Goal: Feedback & Contribution: Leave review/rating

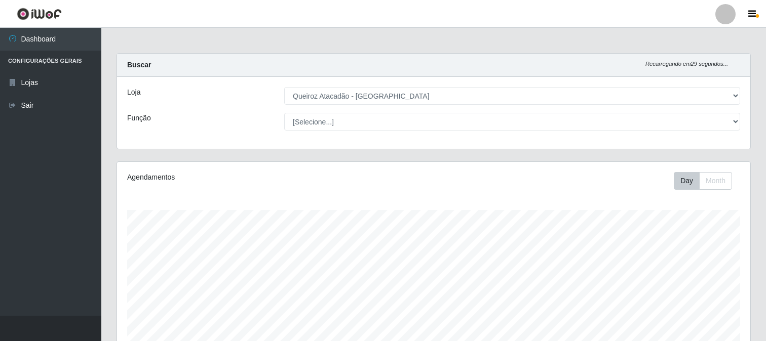
select select "464"
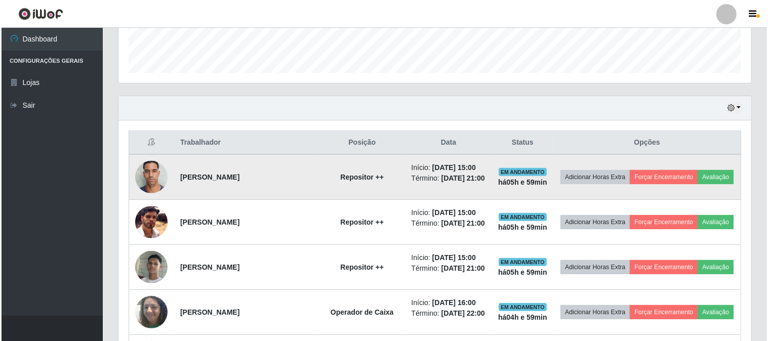
scroll to position [284, 0]
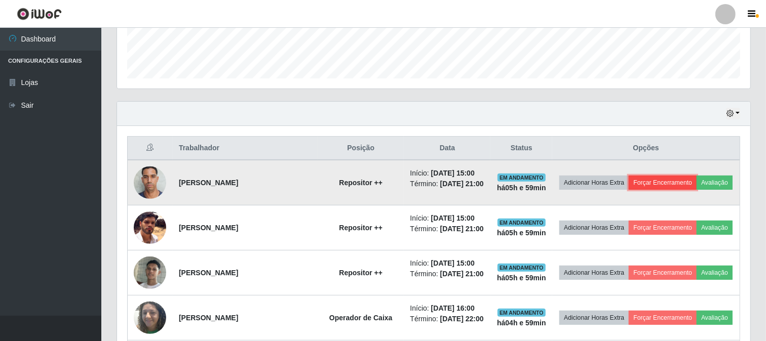
click at [671, 181] on button "Forçar Encerramento" at bounding box center [662, 183] width 68 height 14
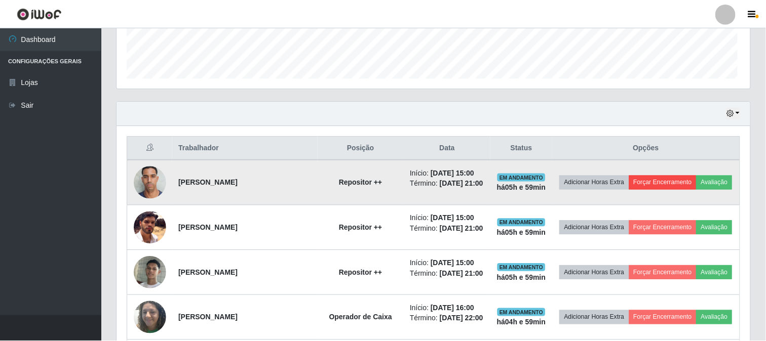
scroll to position [210, 626]
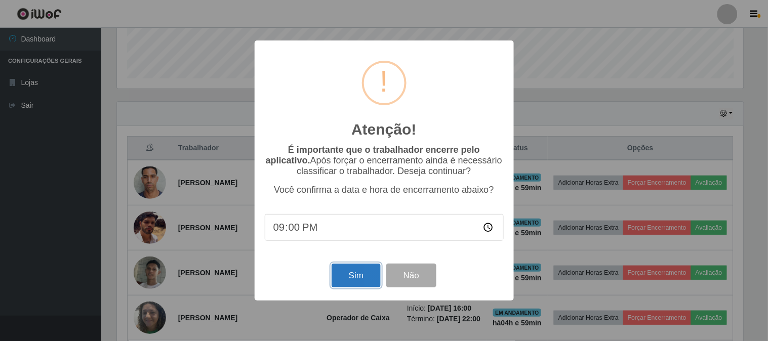
click at [336, 269] on button "Sim" at bounding box center [356, 276] width 49 height 24
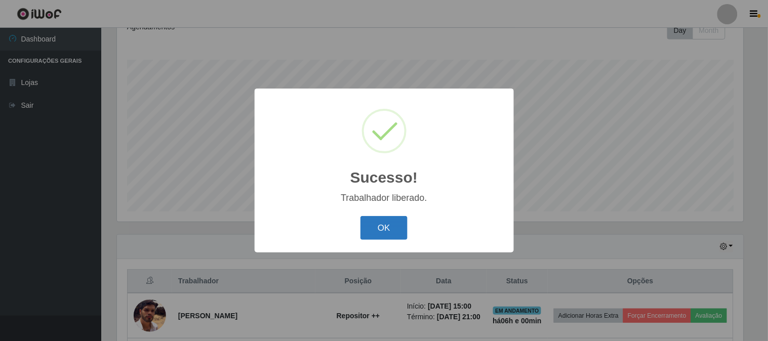
click at [365, 224] on button "OK" at bounding box center [384, 228] width 47 height 24
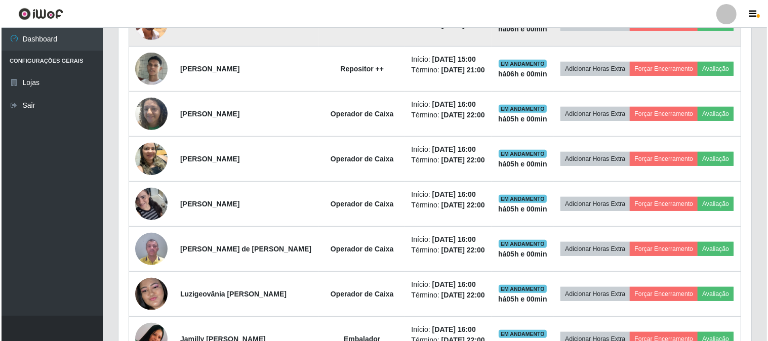
scroll to position [269, 0]
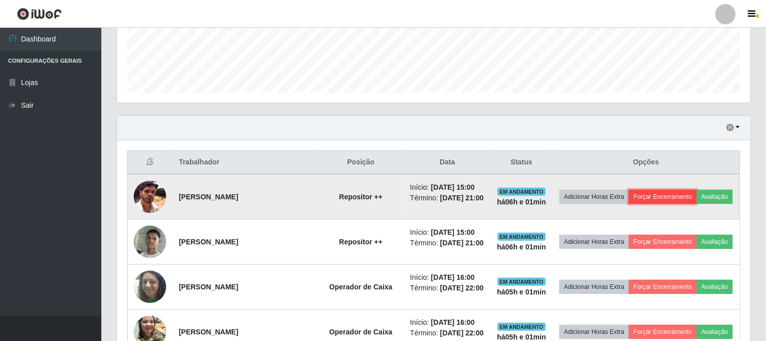
click at [679, 190] on button "Forçar Encerramento" at bounding box center [662, 197] width 68 height 14
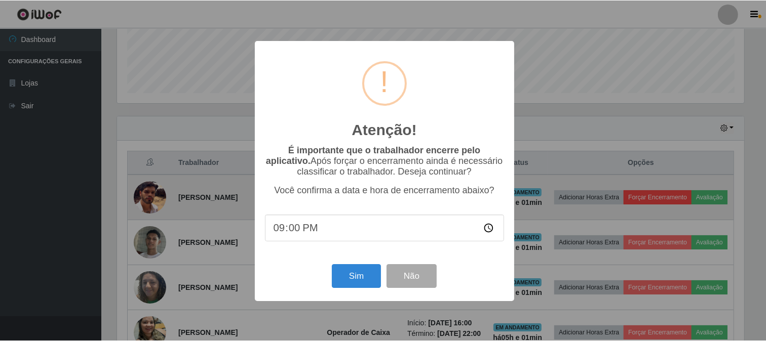
scroll to position [210, 626]
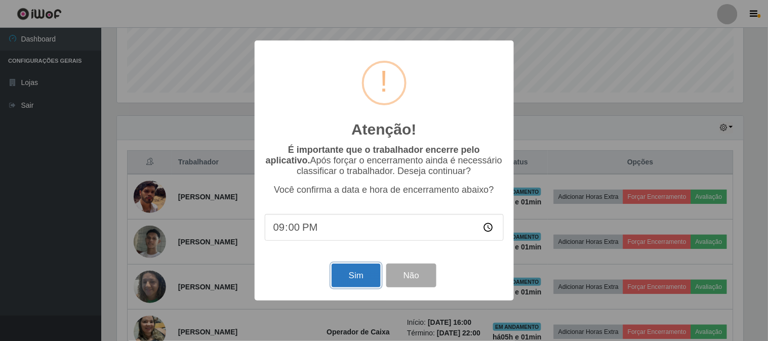
click at [350, 280] on button "Sim" at bounding box center [356, 276] width 49 height 24
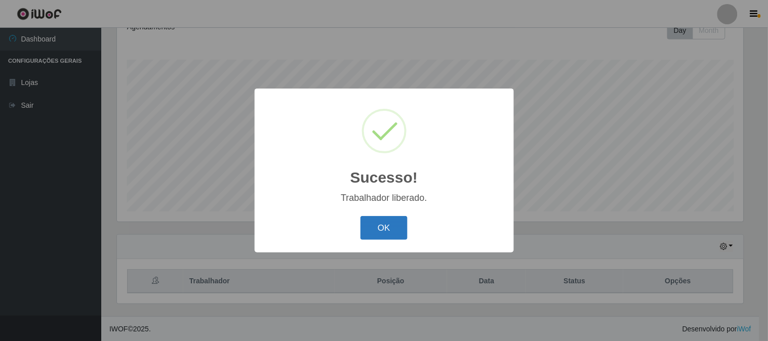
click at [371, 219] on button "OK" at bounding box center [384, 228] width 47 height 24
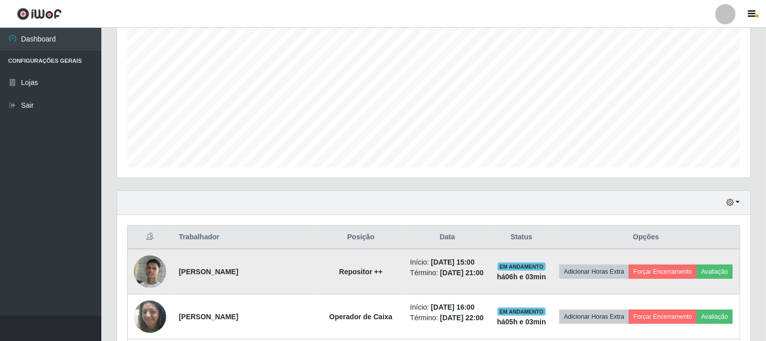
scroll to position [207, 0]
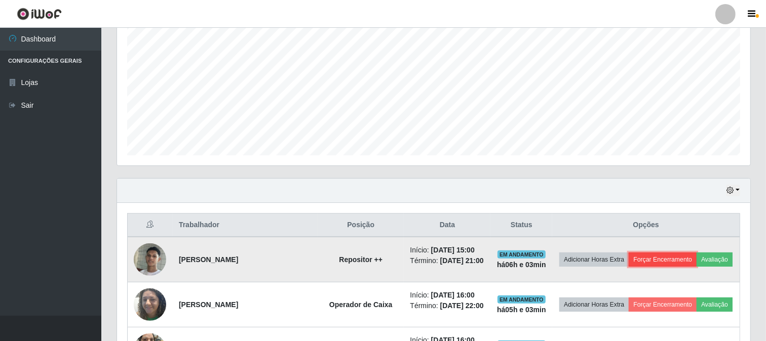
click at [673, 256] on button "Forçar Encerramento" at bounding box center [662, 260] width 68 height 14
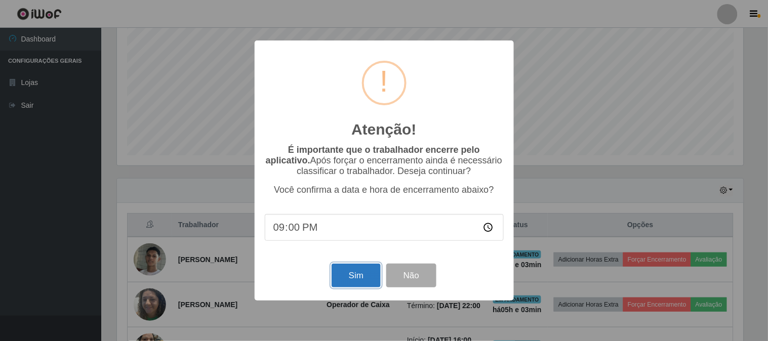
click at [364, 288] on button "Sim" at bounding box center [356, 276] width 49 height 24
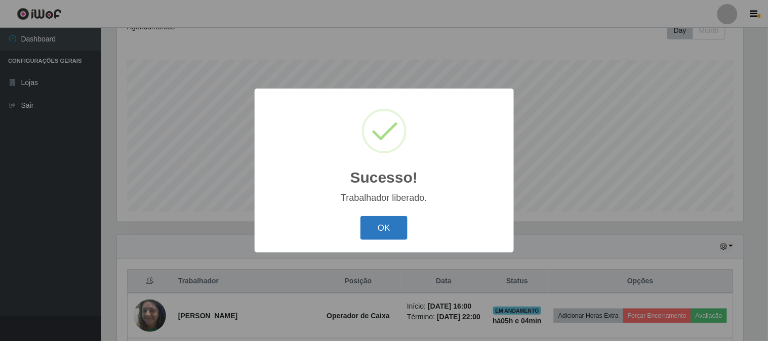
click at [368, 228] on button "OK" at bounding box center [384, 228] width 47 height 24
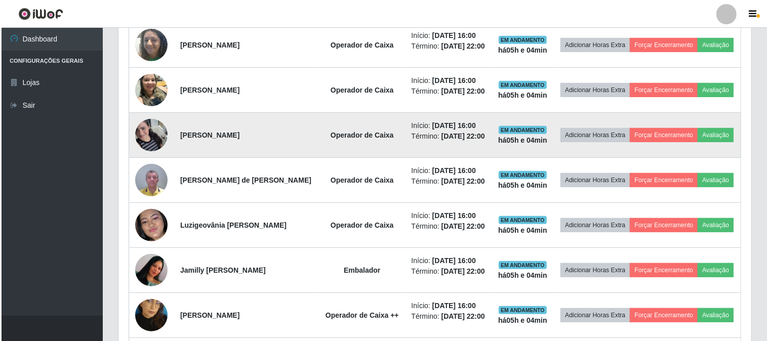
scroll to position [544, 0]
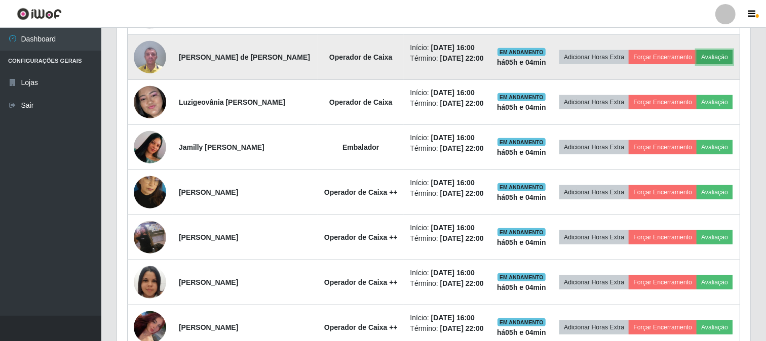
click at [696, 64] on button "Avaliação" at bounding box center [714, 57] width 36 height 14
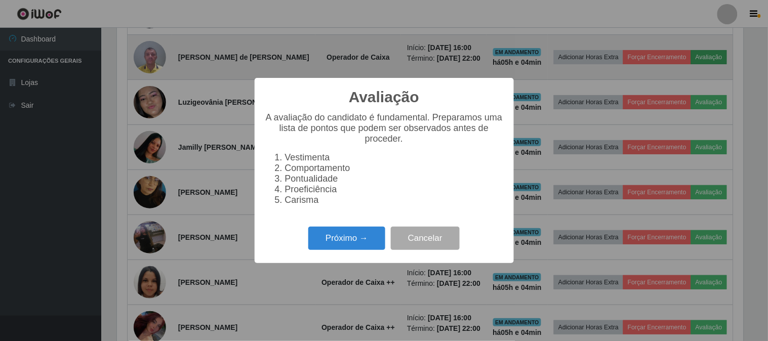
scroll to position [210, 626]
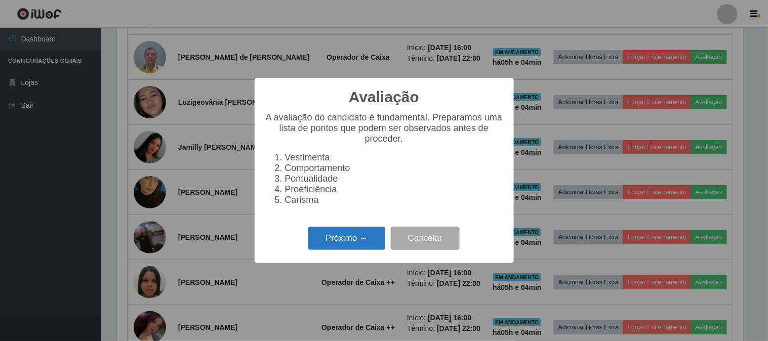
click at [331, 248] on button "Próximo →" at bounding box center [346, 239] width 77 height 24
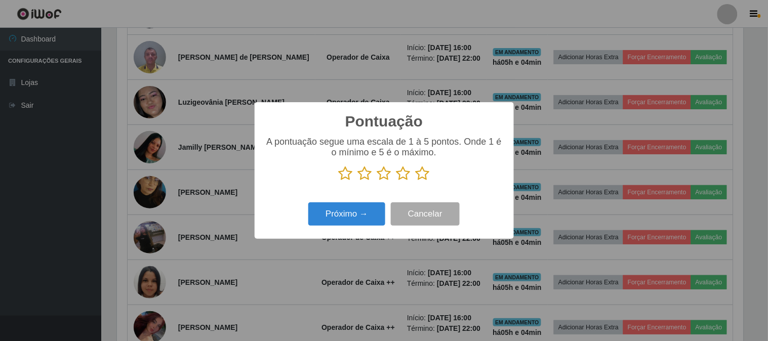
scroll to position [506149, 505732]
click at [385, 180] on icon at bounding box center [384, 173] width 14 height 15
click at [377, 181] on input "radio" at bounding box center [377, 181] width 0 height 0
click at [358, 221] on button "Próximo →" at bounding box center [346, 215] width 77 height 24
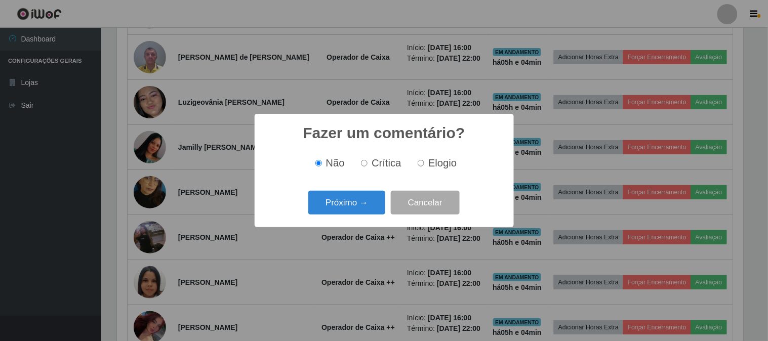
click at [382, 169] on span "Crítica" at bounding box center [387, 162] width 30 height 11
click at [368, 167] on input "Crítica" at bounding box center [364, 163] width 7 height 7
radio input "true"
click at [362, 210] on button "Próximo →" at bounding box center [346, 203] width 77 height 24
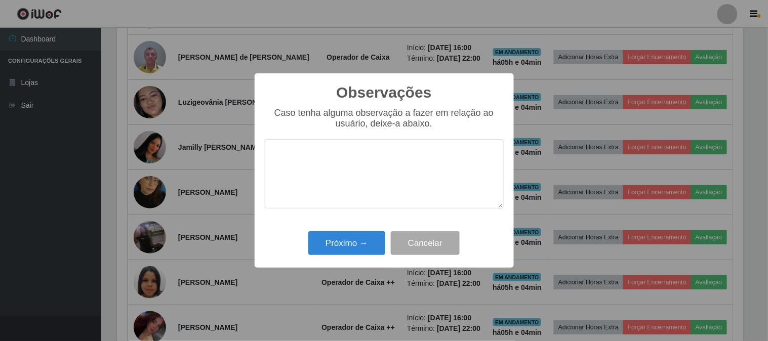
click at [361, 181] on textarea at bounding box center [384, 173] width 239 height 69
type textarea "comete muitos erros de registro"
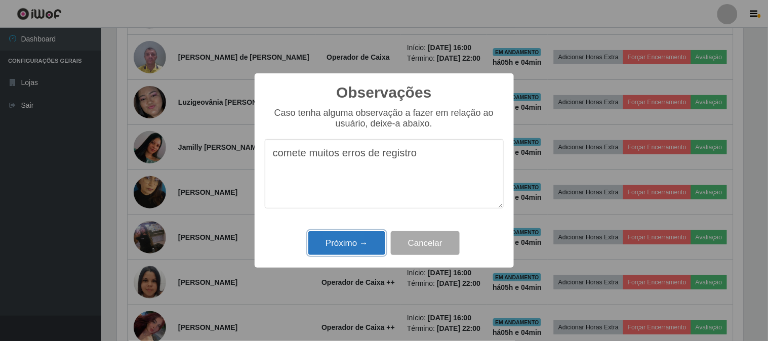
click at [361, 241] on button "Próximo →" at bounding box center [346, 243] width 77 height 24
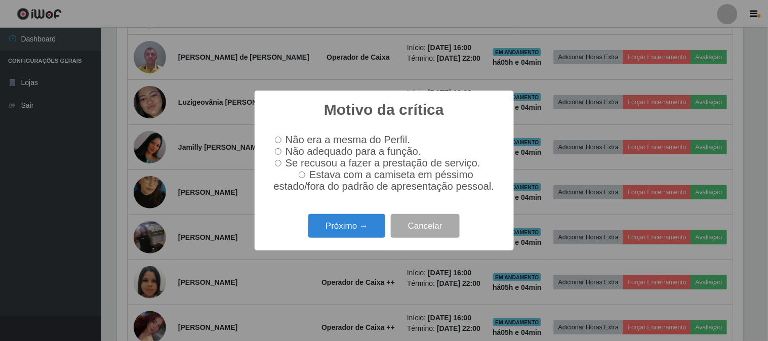
click at [305, 177] on input "Estava com a camiseta em péssimo estado/fora do padrão de apresentação pessoal." at bounding box center [302, 175] width 7 height 7
radio input "true"
click at [305, 177] on input "Estava com a camiseta em péssimo estado/fora do padrão de apresentação pessoal." at bounding box center [302, 175] width 7 height 7
drag, startPoint x: 310, startPoint y: 194, endPoint x: 307, endPoint y: 184, distance: 10.6
click at [309, 192] on span "Estava com a camiseta em péssimo estado/fora do padrão de apresentação pessoal." at bounding box center [384, 180] width 221 height 23
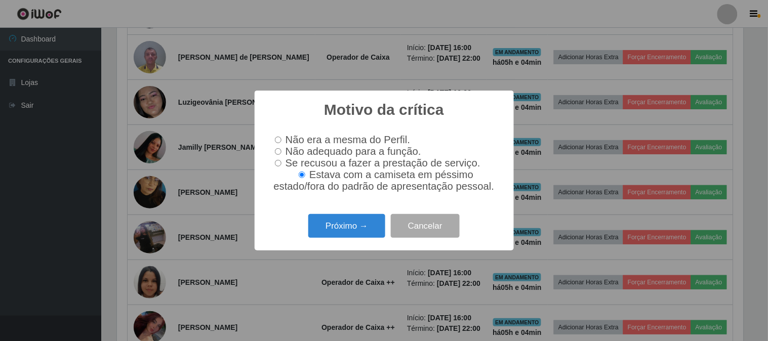
click at [305, 178] on input "Estava com a camiseta em péssimo estado/fora do padrão de apresentação pessoal." at bounding box center [302, 175] width 7 height 7
click at [275, 162] on input "Se recusou a fazer a prestação de serviço." at bounding box center [278, 163] width 7 height 7
radio input "true"
click at [275, 148] on input "Não adequado para a função." at bounding box center [278, 151] width 7 height 7
radio input "true"
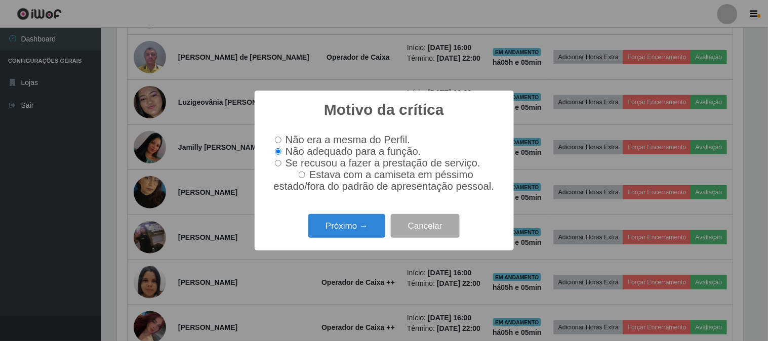
click at [278, 137] on input "Não era a mesma do Perfil." at bounding box center [278, 140] width 7 height 7
radio input "true"
click at [449, 233] on button "Cancelar" at bounding box center [425, 226] width 69 height 24
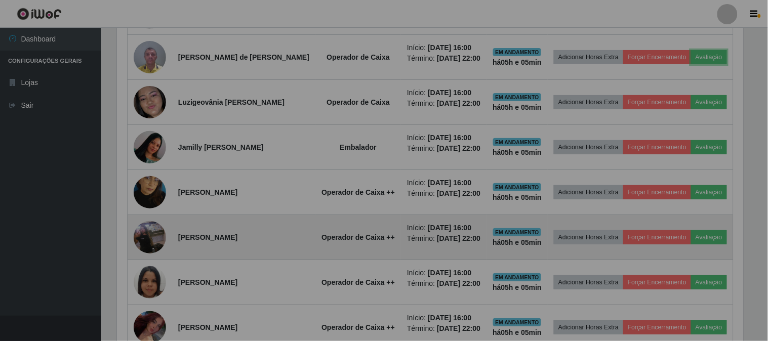
scroll to position [210, 633]
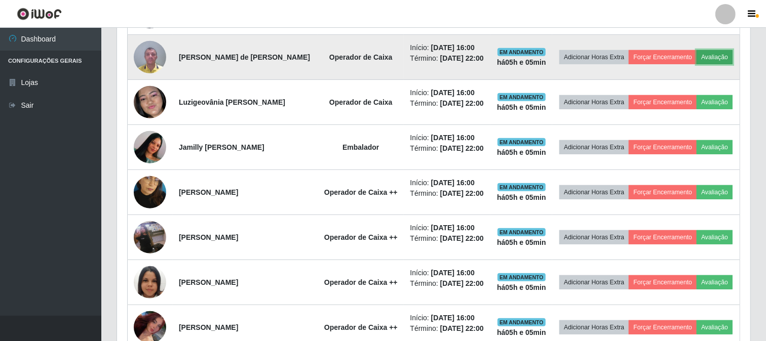
click at [696, 64] on button "Avaliação" at bounding box center [714, 57] width 36 height 14
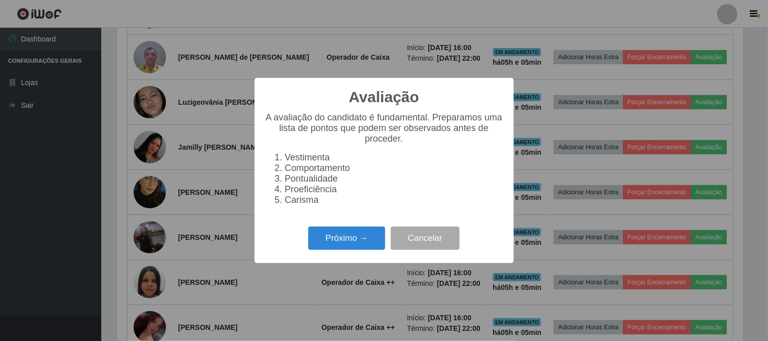
scroll to position [210, 626]
click at [352, 241] on button "Próximo →" at bounding box center [346, 239] width 77 height 24
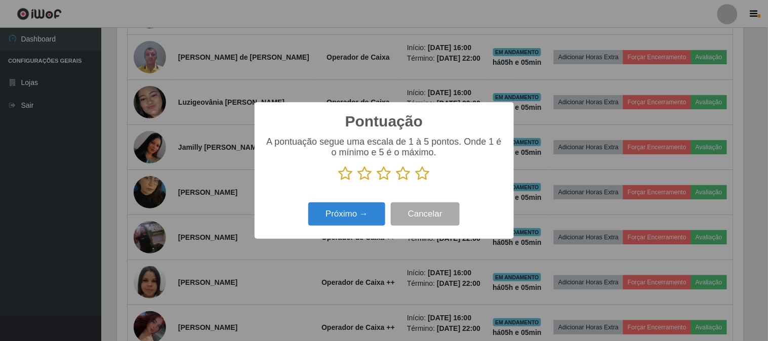
scroll to position [506149, 505732]
click at [380, 171] on icon at bounding box center [384, 173] width 14 height 15
click at [377, 181] on input "radio" at bounding box center [377, 181] width 0 height 0
click at [382, 218] on button "Próximo →" at bounding box center [346, 215] width 77 height 24
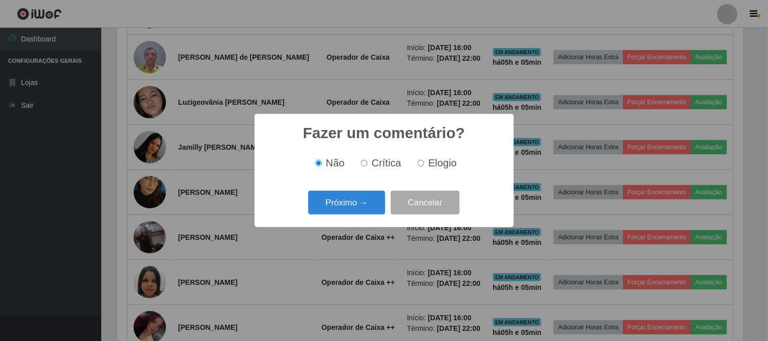
click at [379, 169] on span "Crítica" at bounding box center [387, 162] width 30 height 11
click at [368, 167] on input "Crítica" at bounding box center [364, 163] width 7 height 7
radio input "true"
click at [370, 202] on button "Próximo →" at bounding box center [346, 203] width 77 height 24
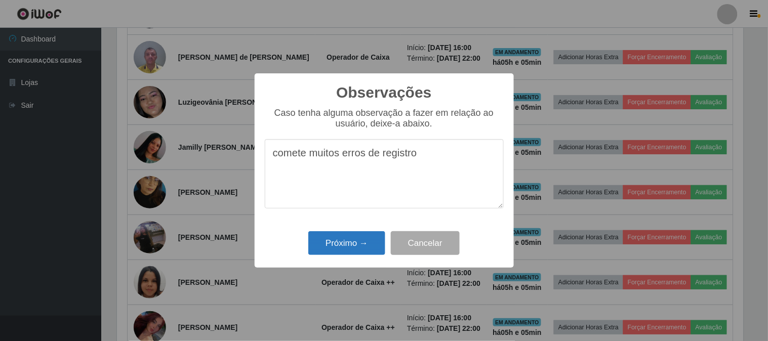
type textarea "comete muitos erros de registro"
click at [367, 244] on button "Próximo →" at bounding box center [346, 243] width 77 height 24
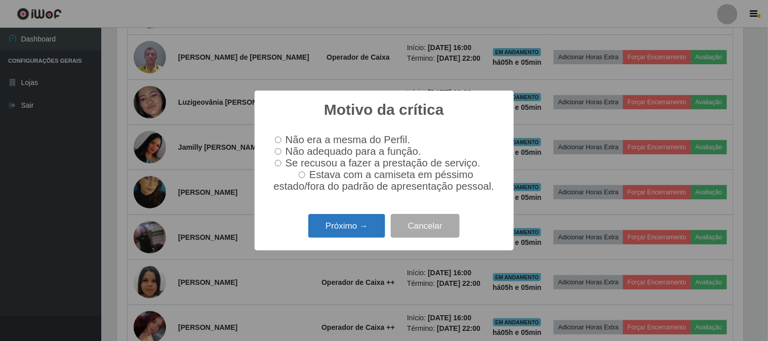
click at [327, 228] on button "Próximo →" at bounding box center [346, 226] width 77 height 24
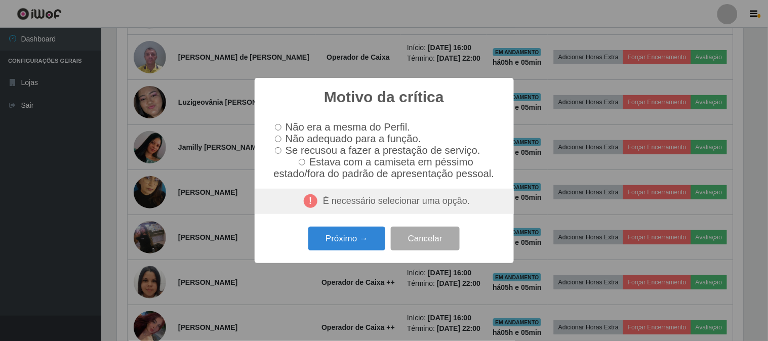
click at [282, 138] on label "Não adequado para a função." at bounding box center [346, 139] width 150 height 12
click at [282, 138] on input "Não adequado para a função." at bounding box center [278, 139] width 7 height 7
radio input "true"
click at [346, 238] on button "Próximo →" at bounding box center [346, 239] width 77 height 24
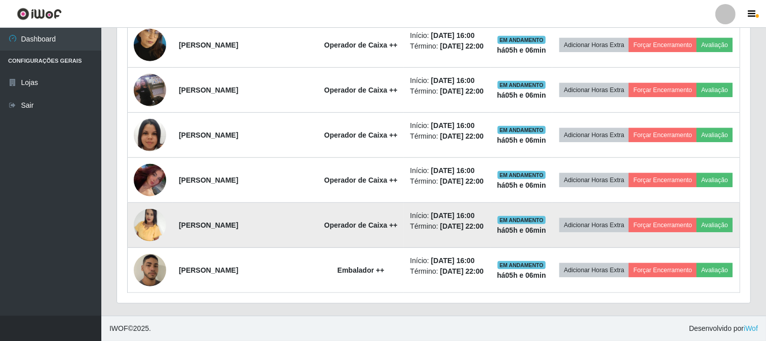
scroll to position [783, 0]
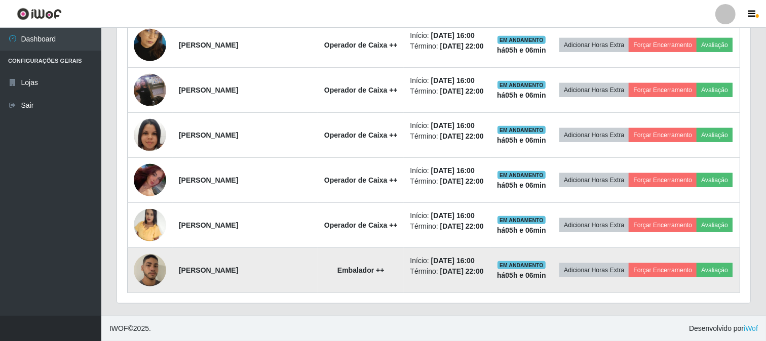
click at [652, 282] on td "Adicionar Horas Extra Forçar Encerramento Avaliação" at bounding box center [645, 270] width 187 height 45
click at [696, 267] on button "Avaliação" at bounding box center [714, 270] width 36 height 14
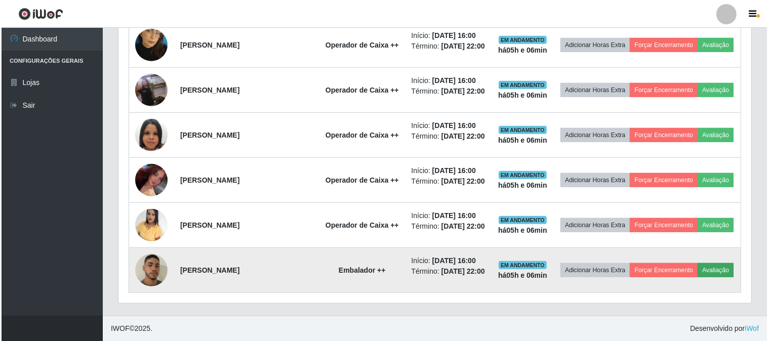
scroll to position [210, 626]
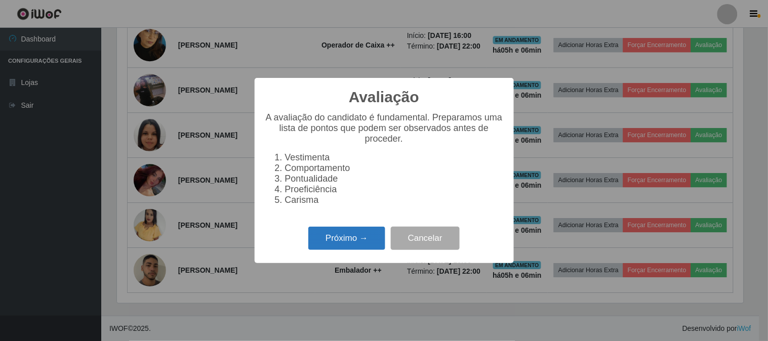
click at [366, 245] on button "Próximo →" at bounding box center [346, 239] width 77 height 24
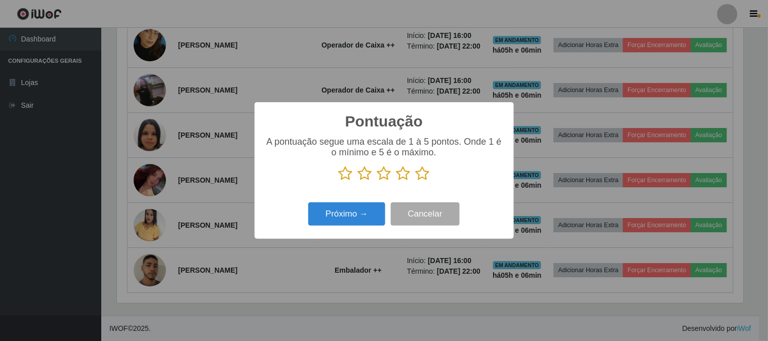
scroll to position [506149, 505732]
click at [427, 176] on icon at bounding box center [423, 173] width 14 height 15
click at [416, 181] on input "radio" at bounding box center [416, 181] width 0 height 0
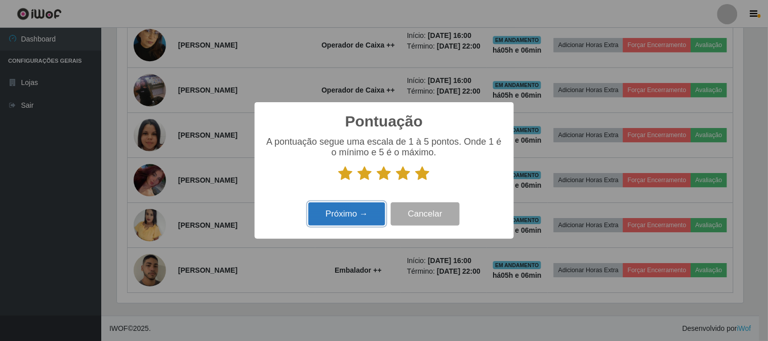
click at [371, 218] on button "Próximo →" at bounding box center [346, 215] width 77 height 24
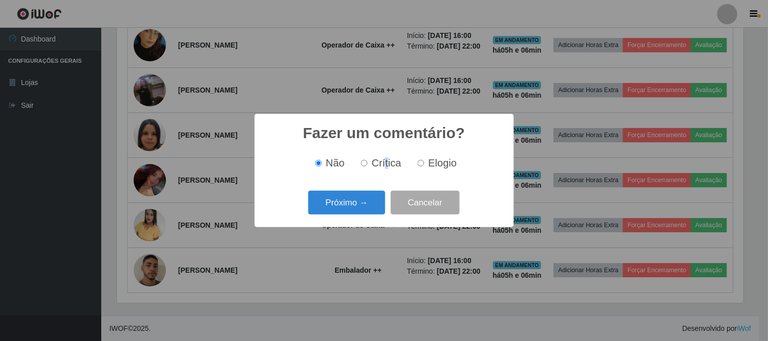
click at [387, 173] on div "Não Crítica Elogio" at bounding box center [384, 163] width 239 height 30
click at [421, 159] on label "Elogio" at bounding box center [435, 163] width 43 height 12
click at [421, 160] on input "Elogio" at bounding box center [421, 163] width 7 height 7
radio input "true"
click at [341, 200] on button "Próximo →" at bounding box center [346, 203] width 77 height 24
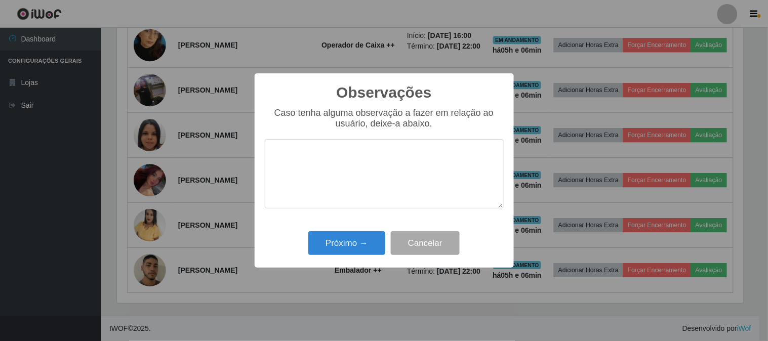
click at [345, 155] on textarea at bounding box center [384, 173] width 239 height 69
type textarea "pontual"
click at [360, 233] on button "Próximo →" at bounding box center [346, 243] width 77 height 24
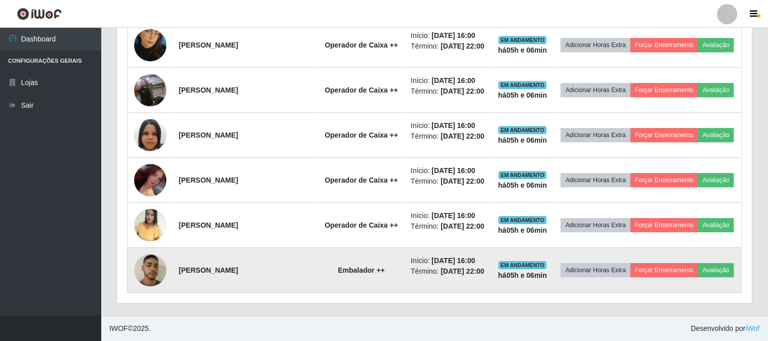
scroll to position [210, 633]
click at [161, 269] on img at bounding box center [150, 270] width 32 height 57
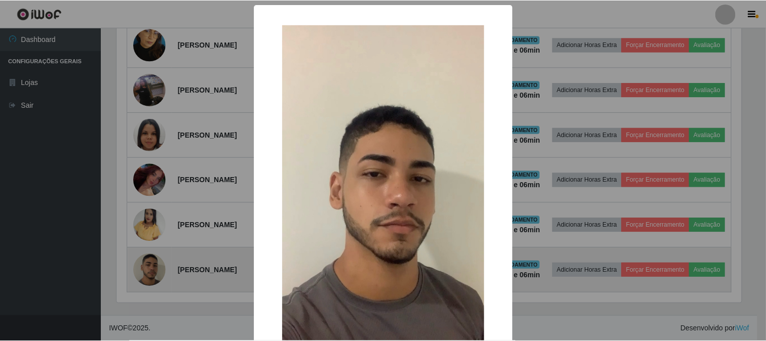
scroll to position [210, 626]
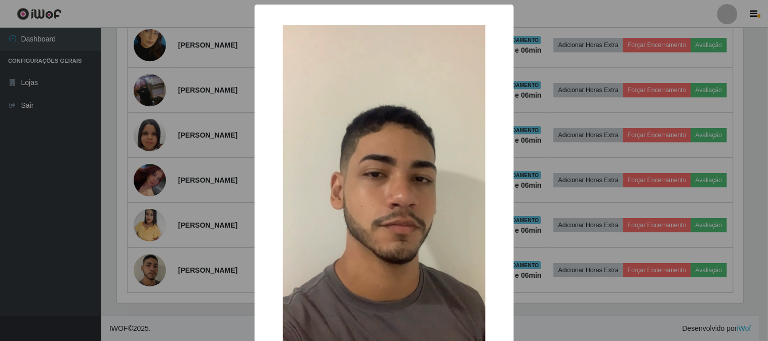
click at [176, 189] on div "× OK Cancel" at bounding box center [384, 170] width 768 height 341
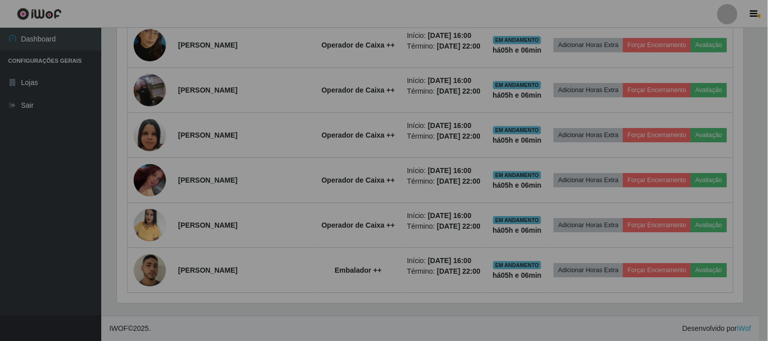
scroll to position [210, 633]
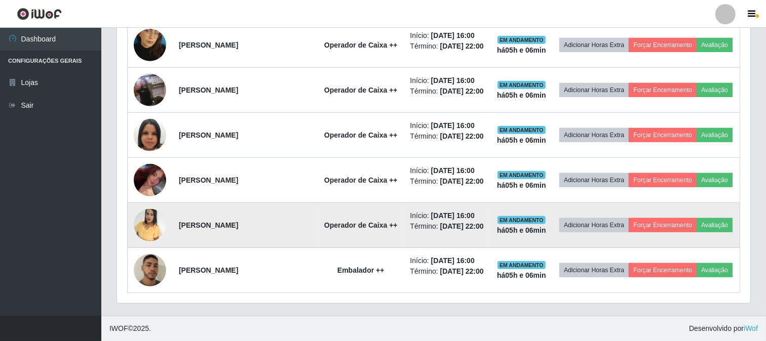
click at [152, 215] on img at bounding box center [150, 225] width 32 height 33
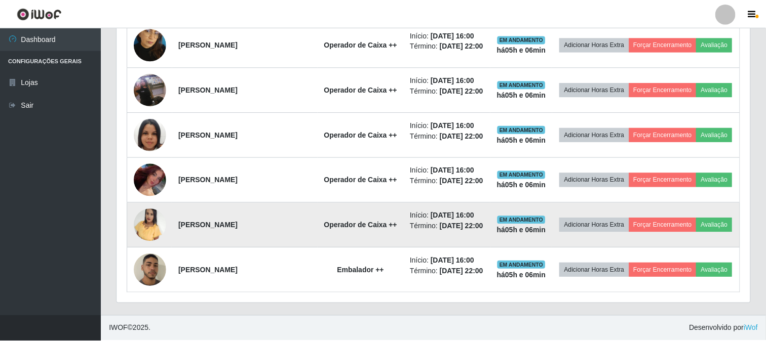
scroll to position [210, 626]
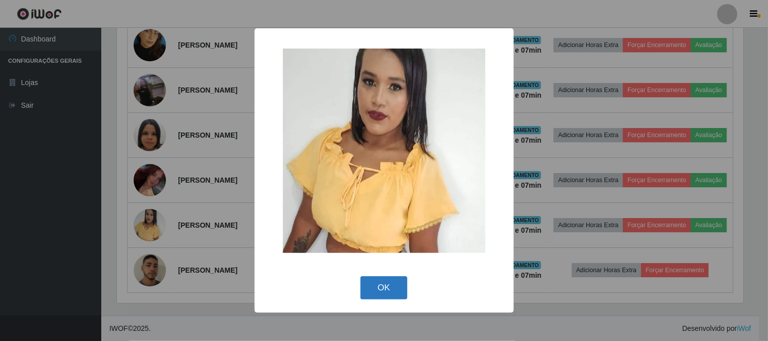
click at [378, 285] on button "OK" at bounding box center [384, 288] width 47 height 24
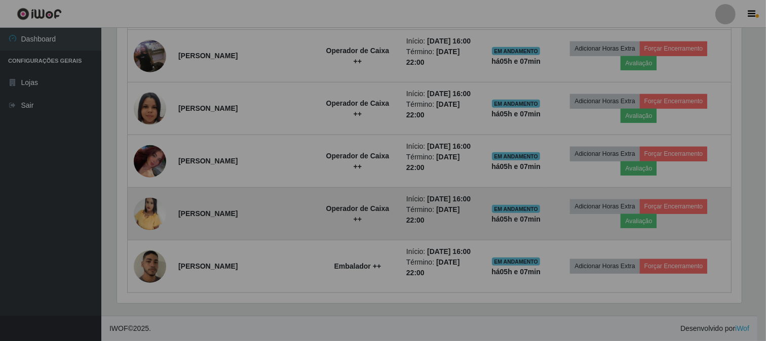
scroll to position [210, 633]
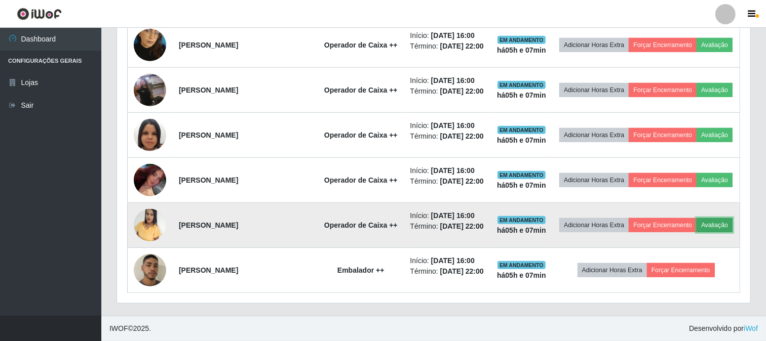
click at [696, 222] on button "Avaliação" at bounding box center [714, 225] width 36 height 14
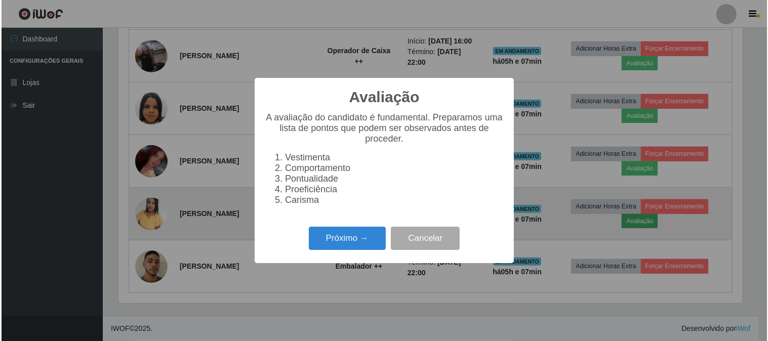
scroll to position [210, 626]
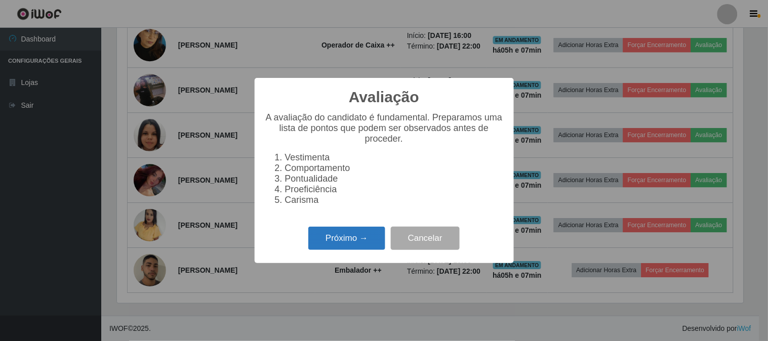
click at [323, 234] on button "Próximo →" at bounding box center [346, 239] width 77 height 24
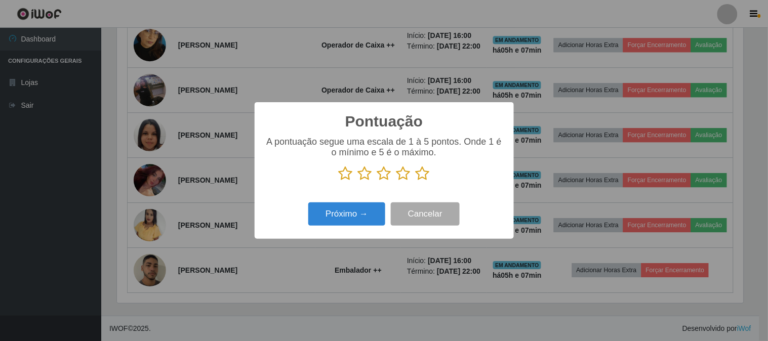
click at [422, 173] on icon at bounding box center [423, 173] width 14 height 15
click at [416, 181] on input "radio" at bounding box center [416, 181] width 0 height 0
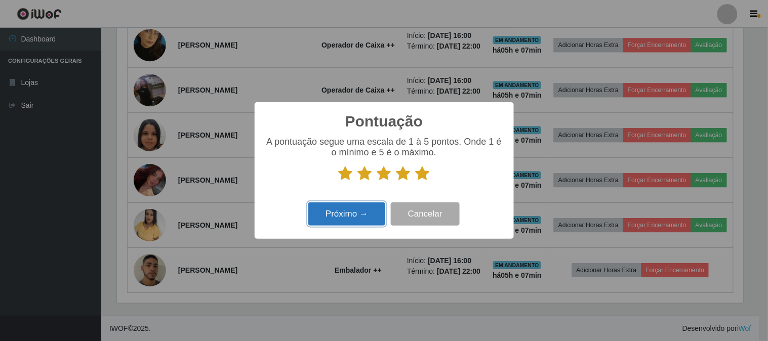
click at [370, 220] on button "Próximo →" at bounding box center [346, 215] width 77 height 24
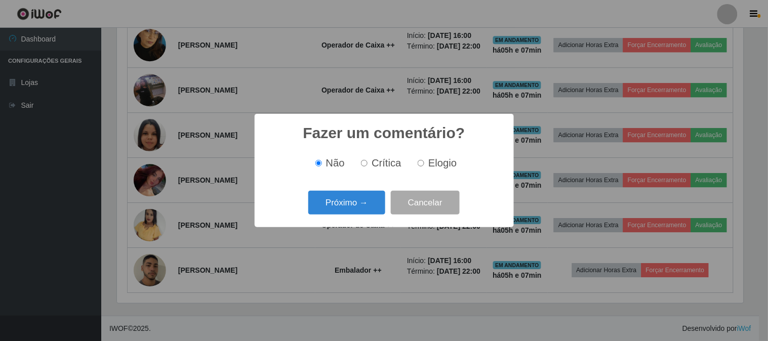
click at [424, 174] on div "Não Crítica Elogio" at bounding box center [384, 163] width 239 height 30
click at [425, 162] on label "Elogio" at bounding box center [435, 163] width 43 height 12
click at [424, 162] on input "Elogio" at bounding box center [421, 163] width 7 height 7
radio input "true"
click at [369, 203] on button "Próximo →" at bounding box center [346, 203] width 77 height 24
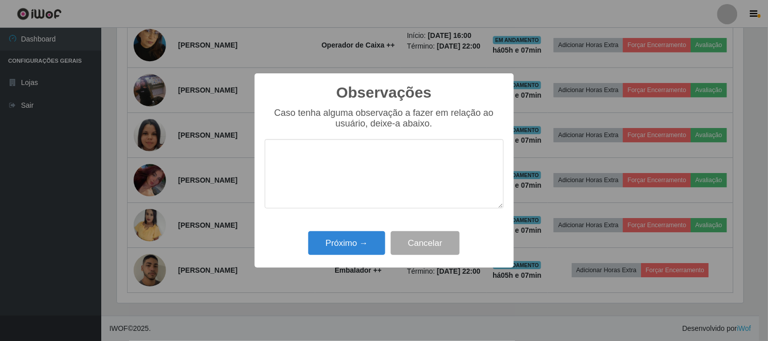
click at [368, 186] on textarea at bounding box center [384, 173] width 239 height 69
type textarea "pontual e agil"
click at [350, 241] on button "Próximo →" at bounding box center [346, 243] width 77 height 24
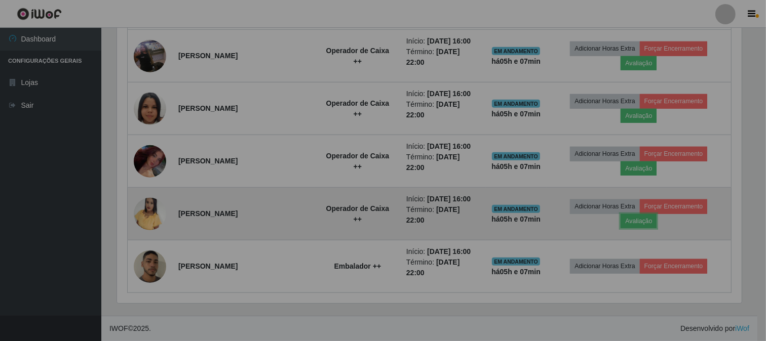
scroll to position [210, 633]
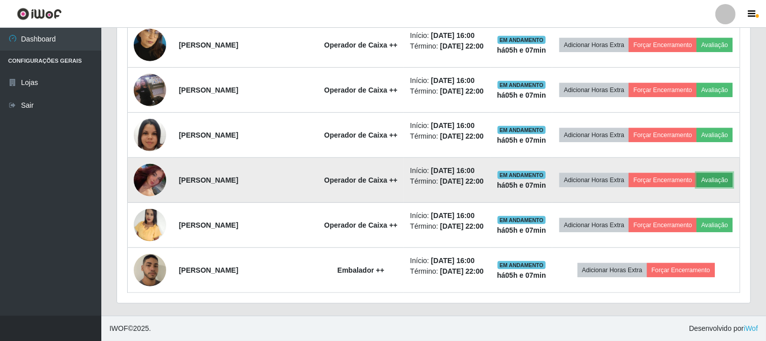
click at [696, 173] on button "Avaliação" at bounding box center [714, 180] width 36 height 14
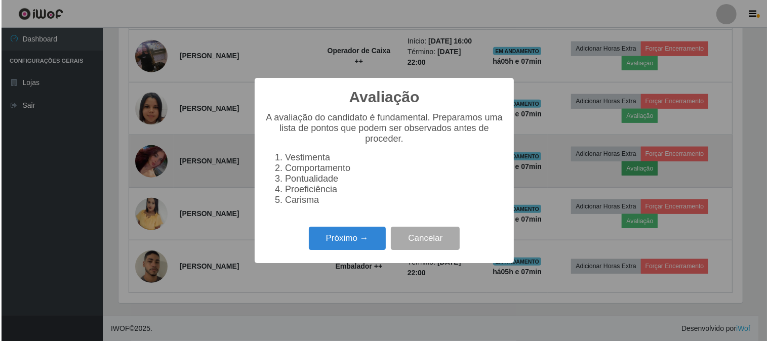
scroll to position [210, 626]
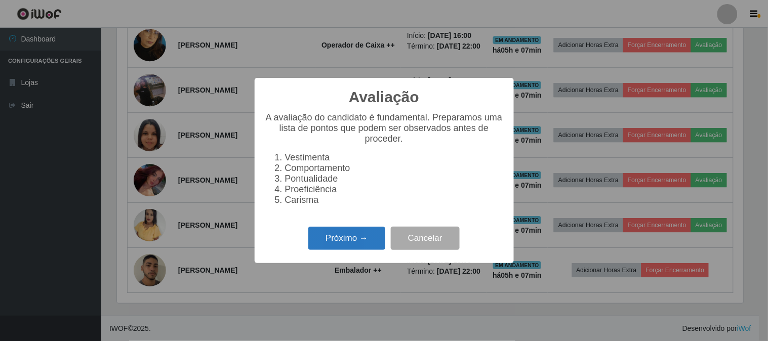
click at [320, 231] on button "Próximo →" at bounding box center [346, 239] width 77 height 24
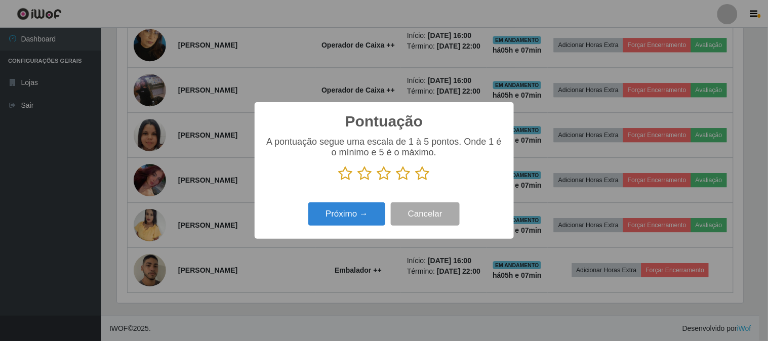
click at [423, 163] on div "A pontuação segue uma escala de 1 à 5 pontos. Onde 1 é o mínimo e 5 é o máximo." at bounding box center [384, 159] width 239 height 45
click at [423, 174] on icon at bounding box center [423, 173] width 14 height 15
click at [416, 181] on input "radio" at bounding box center [416, 181] width 0 height 0
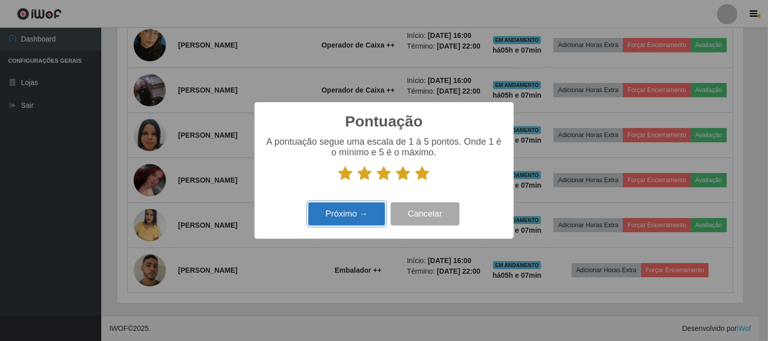
click at [347, 208] on button "Próximo →" at bounding box center [346, 215] width 77 height 24
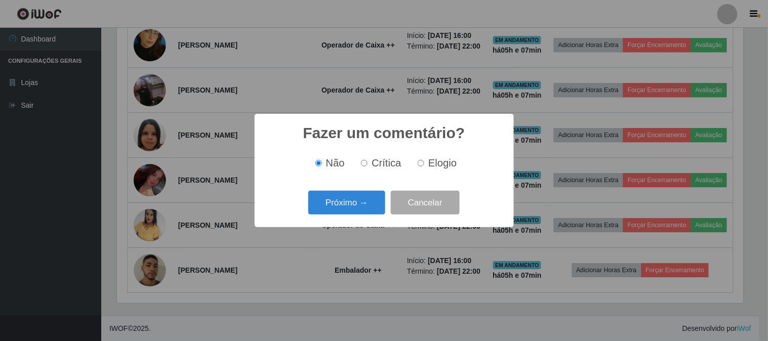
click at [421, 161] on input "Elogio" at bounding box center [421, 163] width 7 height 7
radio input "true"
click at [368, 200] on button "Próximo →" at bounding box center [346, 203] width 77 height 24
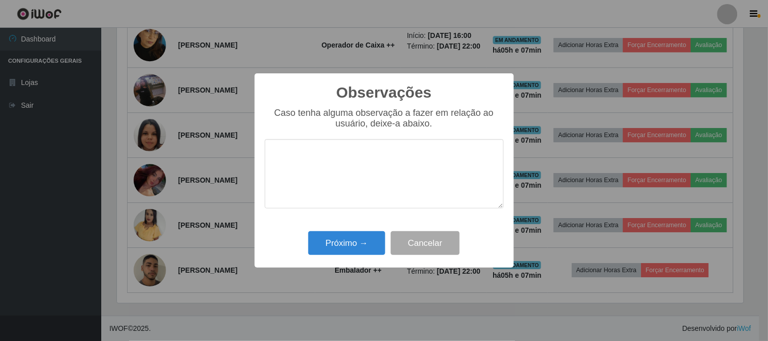
click at [369, 181] on textarea at bounding box center [384, 173] width 239 height 69
type textarea "pontual"
click at [356, 236] on button "Próximo →" at bounding box center [346, 243] width 77 height 24
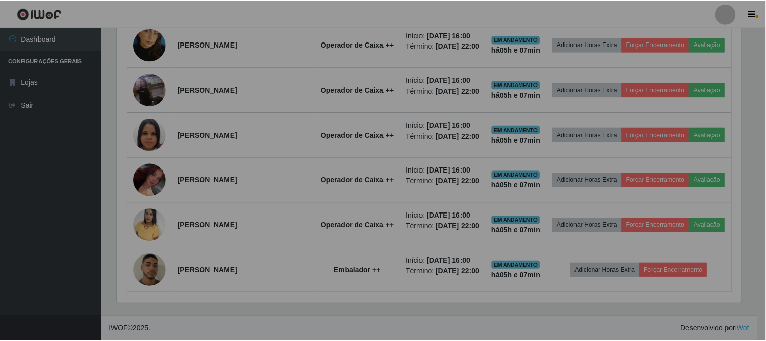
scroll to position [210, 633]
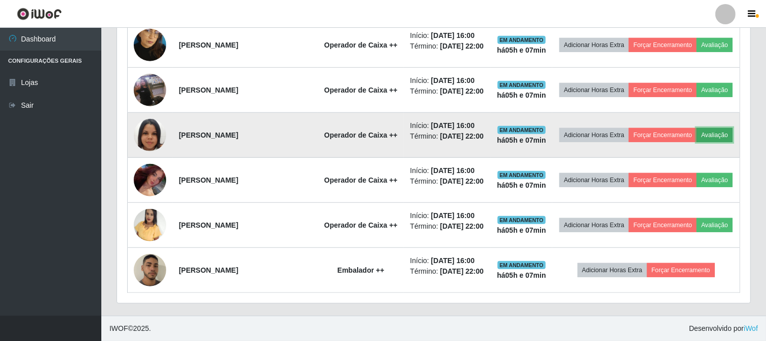
click at [696, 128] on button "Avaliação" at bounding box center [714, 135] width 36 height 14
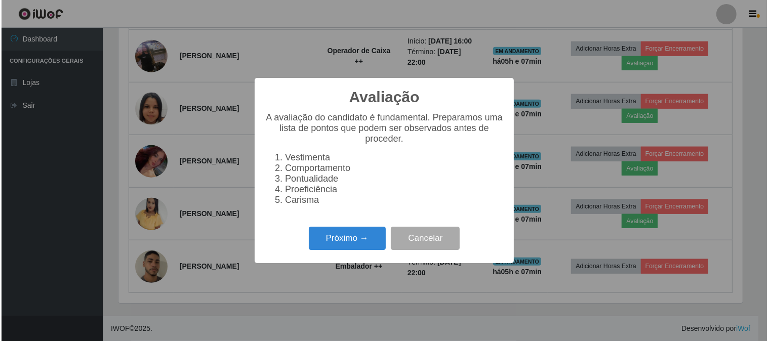
scroll to position [210, 626]
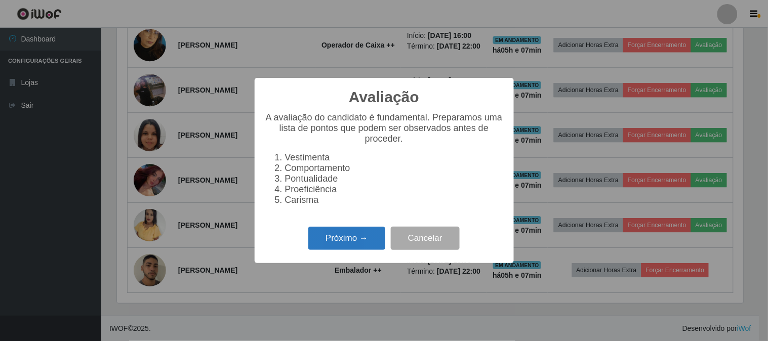
click at [333, 249] on button "Próximo →" at bounding box center [346, 239] width 77 height 24
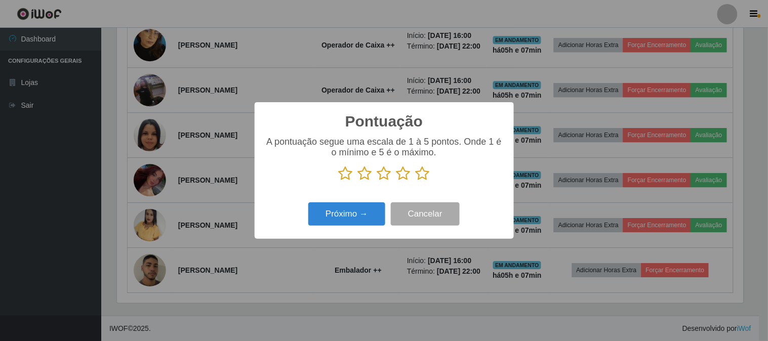
scroll to position [506149, 505732]
click at [426, 175] on icon at bounding box center [423, 173] width 14 height 15
click at [416, 181] on input "radio" at bounding box center [416, 181] width 0 height 0
click at [346, 203] on div "Próximo → Cancelar" at bounding box center [384, 214] width 239 height 29
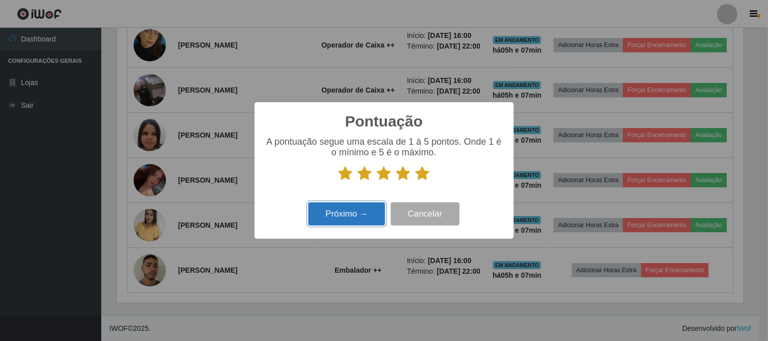
click at [351, 217] on button "Próximo →" at bounding box center [346, 215] width 77 height 24
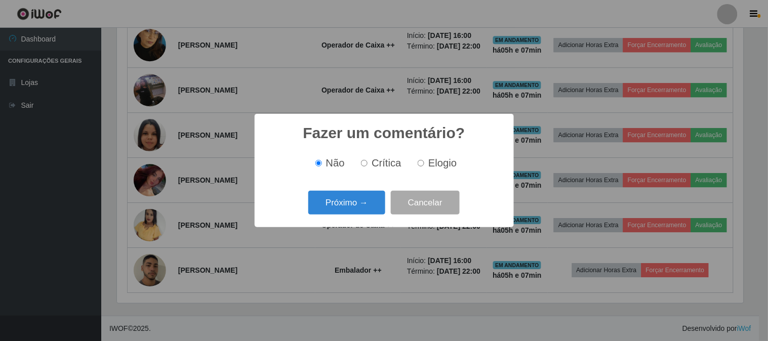
click at [419, 160] on label "Elogio" at bounding box center [435, 163] width 43 height 12
click at [419, 160] on input "Elogio" at bounding box center [421, 163] width 7 height 7
radio input "true"
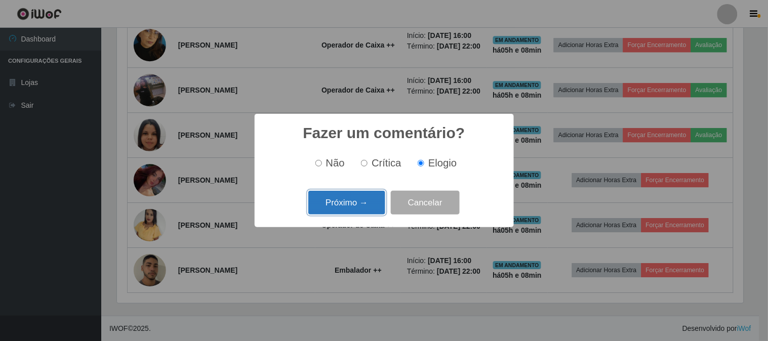
click at [341, 202] on button "Próximo →" at bounding box center [346, 203] width 77 height 24
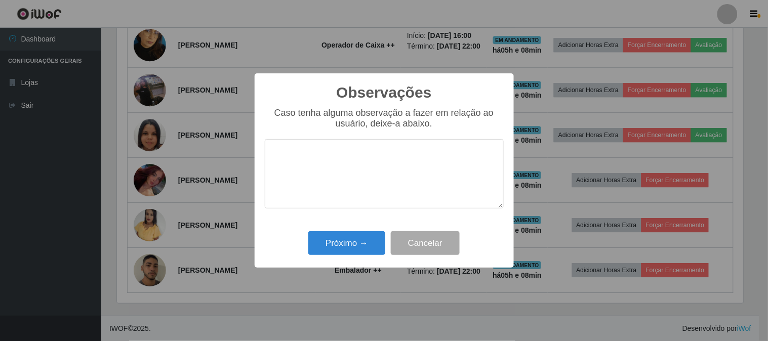
click at [366, 148] on textarea at bounding box center [384, 173] width 239 height 69
type textarea "pontual e com boa aparencia"
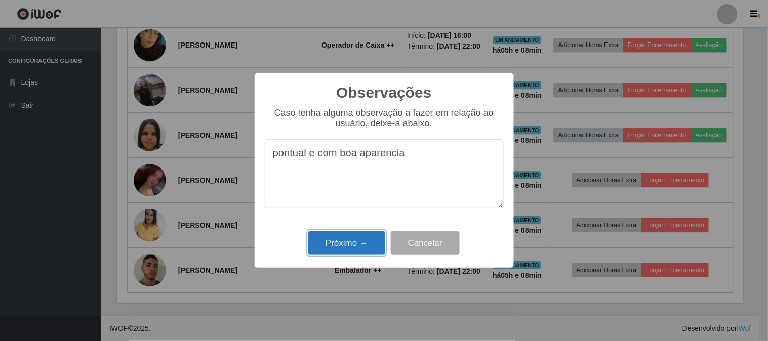
click at [375, 247] on button "Próximo →" at bounding box center [346, 243] width 77 height 24
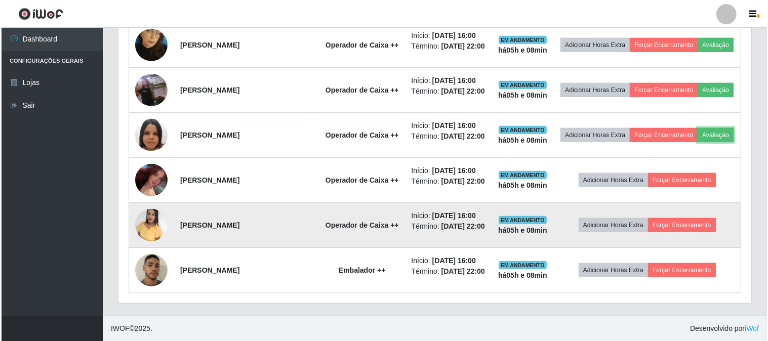
scroll to position [727, 0]
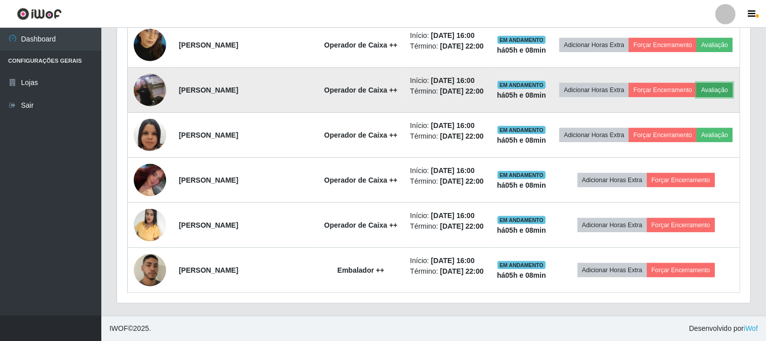
click at [696, 97] on button "Avaliação" at bounding box center [714, 90] width 36 height 14
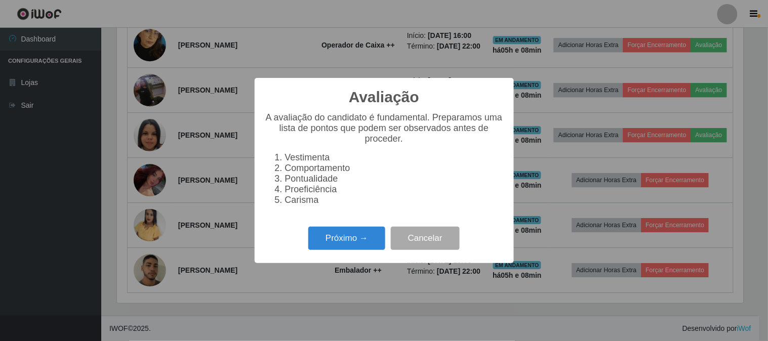
scroll to position [210, 626]
click at [345, 246] on button "Próximo →" at bounding box center [346, 239] width 77 height 24
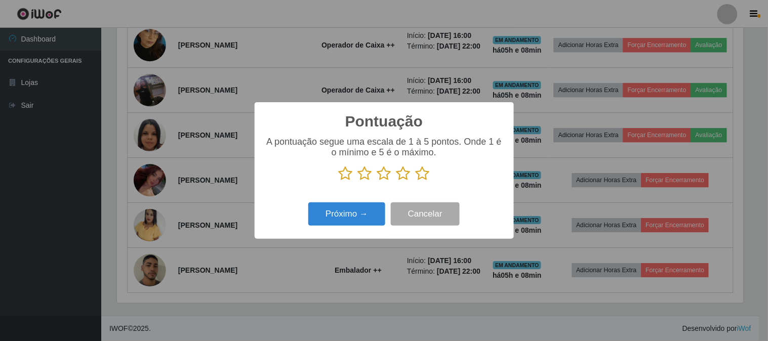
click at [431, 178] on p at bounding box center [384, 173] width 239 height 15
drag, startPoint x: 424, startPoint y: 180, endPoint x: 406, endPoint y: 201, distance: 28.0
click at [424, 179] on icon at bounding box center [423, 173] width 14 height 15
click at [416, 181] on input "radio" at bounding box center [416, 181] width 0 height 0
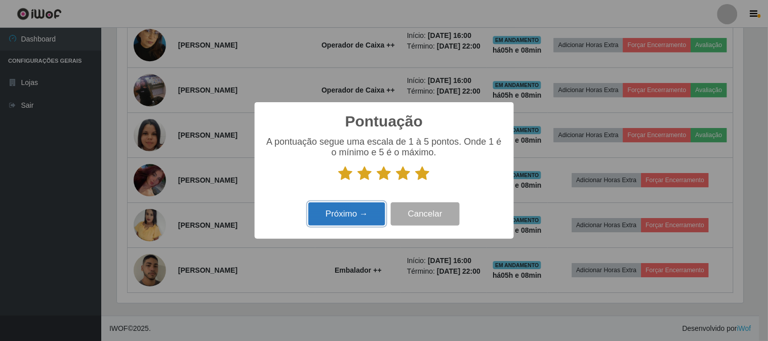
click at [358, 205] on button "Próximo →" at bounding box center [346, 215] width 77 height 24
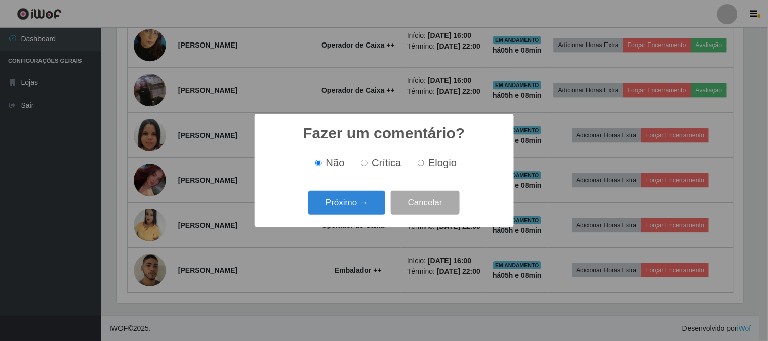
click at [422, 162] on input "Elogio" at bounding box center [421, 163] width 7 height 7
radio input "true"
click at [362, 205] on button "Próximo →" at bounding box center [346, 203] width 77 height 24
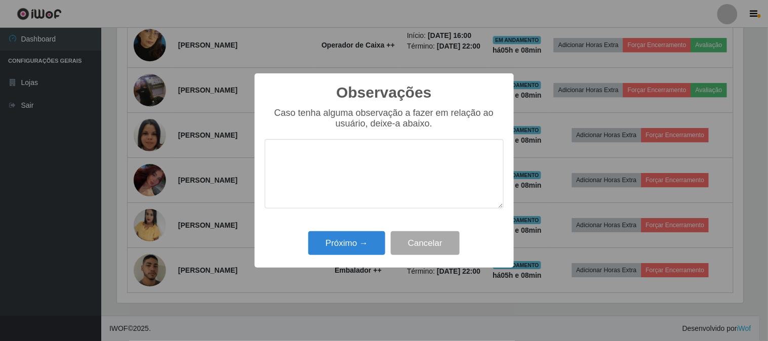
click at [381, 153] on textarea at bounding box center [384, 173] width 239 height 69
type textarea "pontual e agil"
click at [333, 253] on button "Próximo →" at bounding box center [346, 243] width 77 height 24
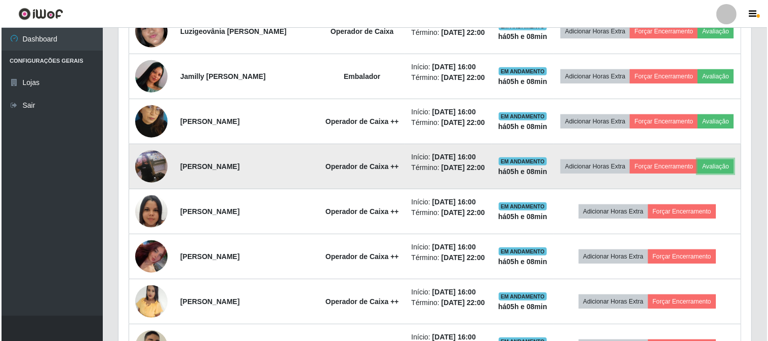
scroll to position [614, 0]
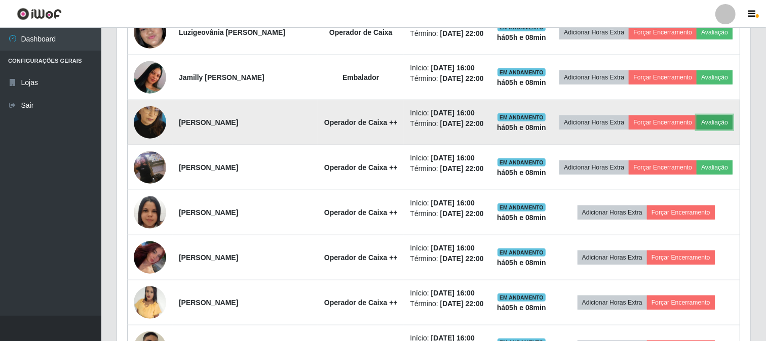
click at [696, 130] on button "Avaliação" at bounding box center [714, 122] width 36 height 14
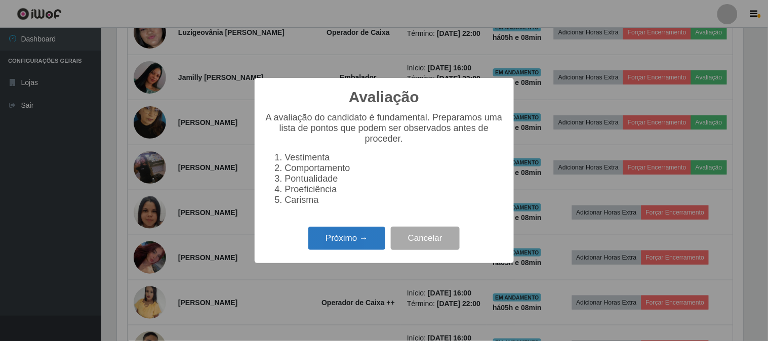
click at [330, 236] on button "Próximo →" at bounding box center [346, 239] width 77 height 24
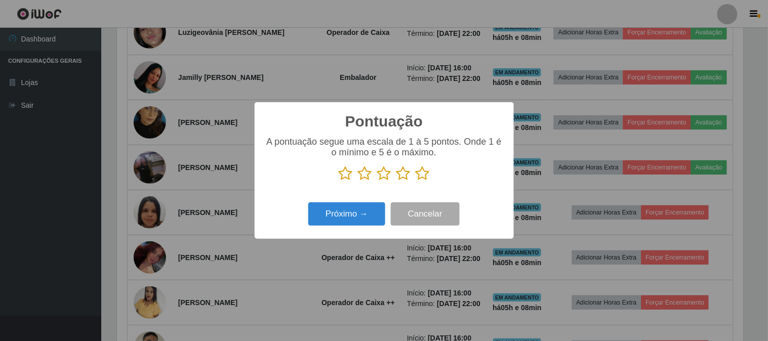
scroll to position [506149, 505732]
click at [418, 174] on icon at bounding box center [423, 173] width 14 height 15
click at [416, 181] on input "radio" at bounding box center [416, 181] width 0 height 0
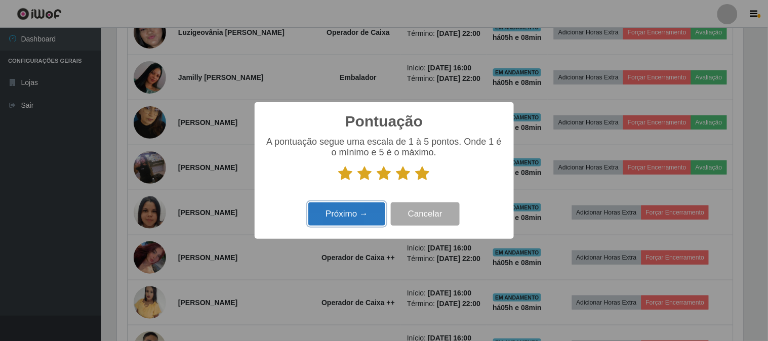
click at [367, 206] on button "Próximo →" at bounding box center [346, 215] width 77 height 24
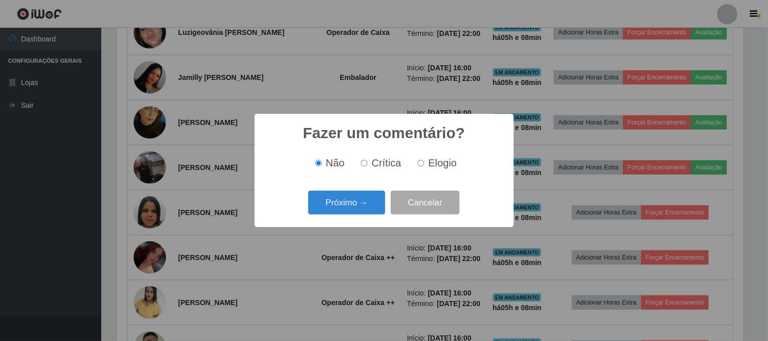
click at [418, 163] on input "Elogio" at bounding box center [421, 163] width 7 height 7
radio input "true"
click at [346, 198] on button "Próximo →" at bounding box center [346, 203] width 77 height 24
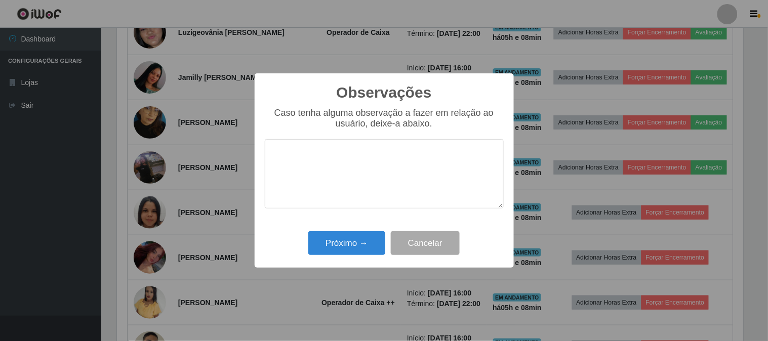
click at [348, 187] on textarea at bounding box center [384, 173] width 239 height 69
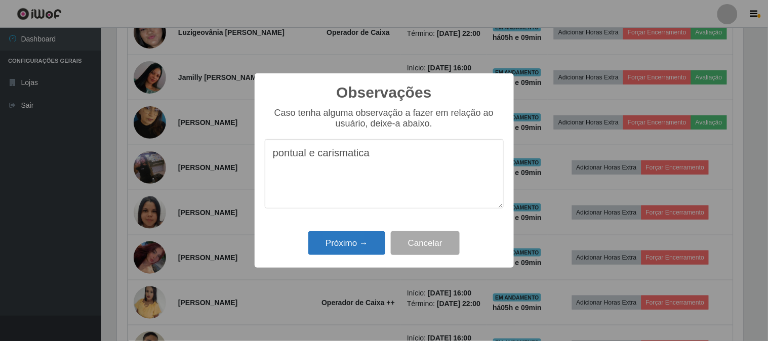
type textarea "pontual e carismatica"
click at [352, 246] on button "Próximo →" at bounding box center [346, 243] width 77 height 24
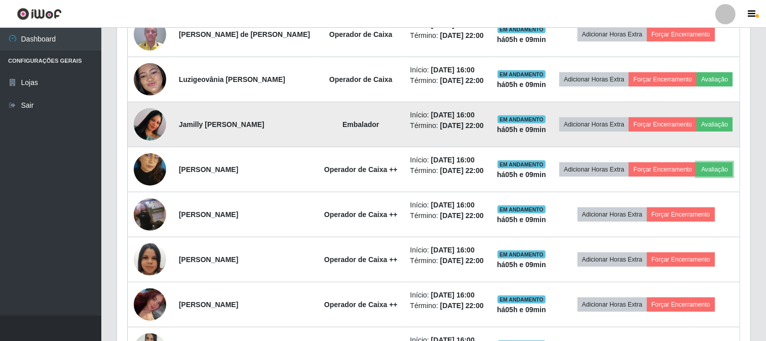
scroll to position [502, 0]
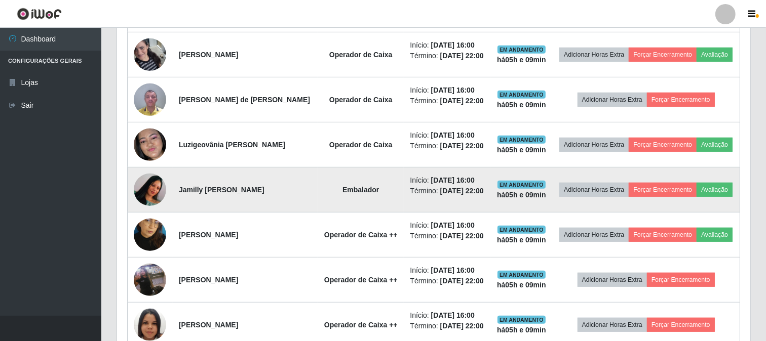
click at [161, 226] on img at bounding box center [150, 190] width 32 height 72
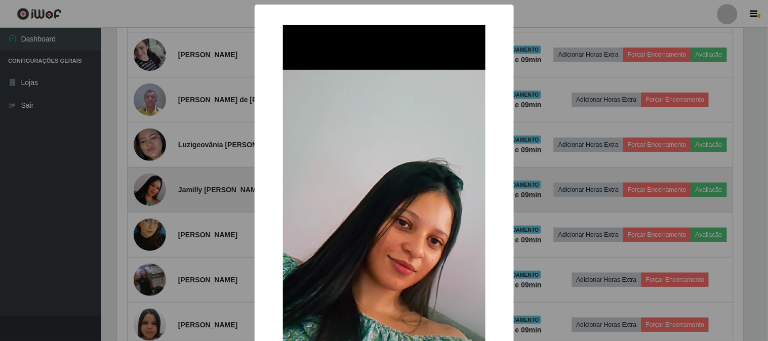
click at [161, 227] on div "× OK Cancel" at bounding box center [384, 170] width 768 height 341
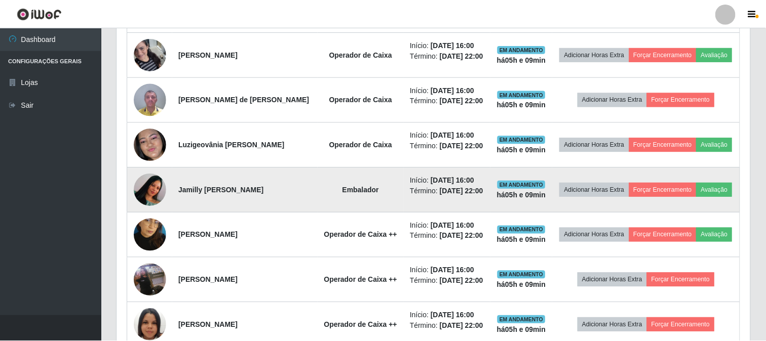
scroll to position [210, 633]
click at [696, 197] on button "Avaliação" at bounding box center [714, 190] width 36 height 14
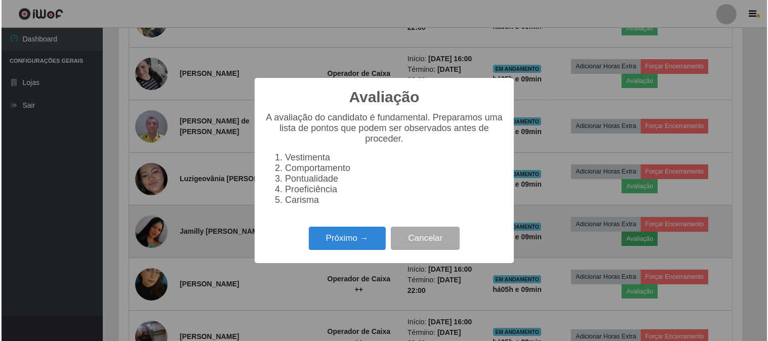
scroll to position [210, 626]
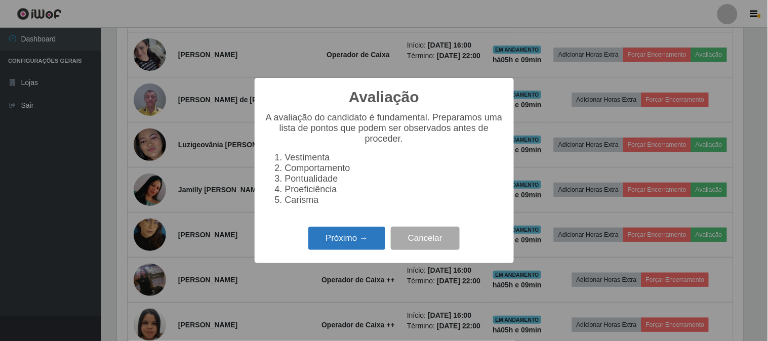
click at [372, 247] on button "Próximo →" at bounding box center [346, 239] width 77 height 24
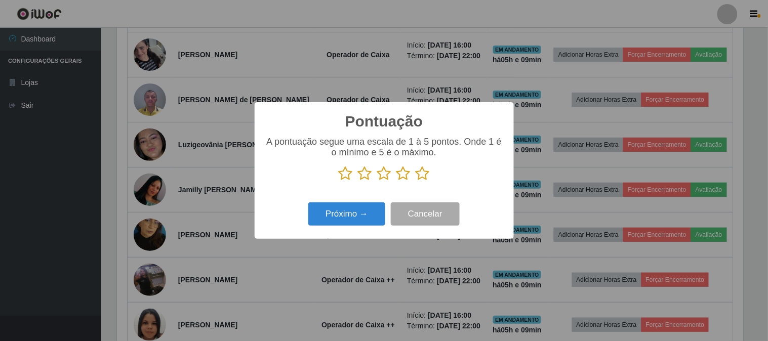
click at [426, 173] on icon at bounding box center [423, 173] width 14 height 15
click at [416, 181] on input "radio" at bounding box center [416, 181] width 0 height 0
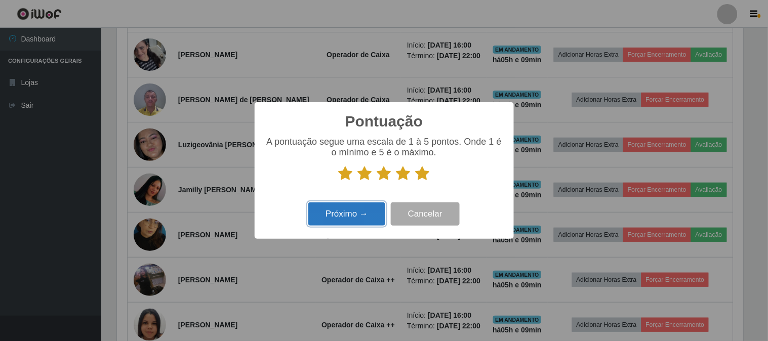
click at [331, 217] on button "Próximo →" at bounding box center [346, 215] width 77 height 24
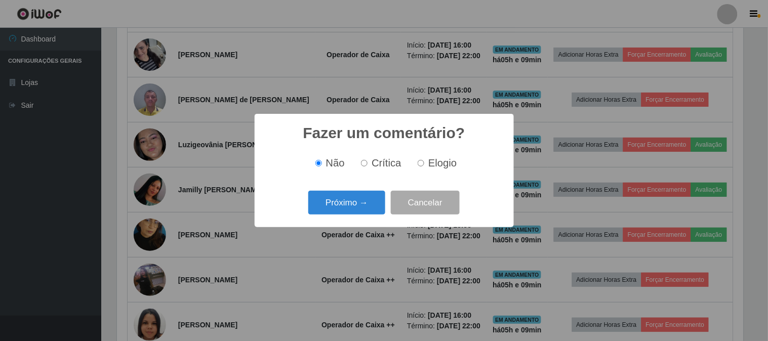
click at [418, 173] on div "Não Crítica Elogio" at bounding box center [384, 163] width 239 height 30
click at [419, 166] on input "Elogio" at bounding box center [421, 163] width 7 height 7
radio input "true"
click at [383, 206] on button "Próximo →" at bounding box center [346, 203] width 77 height 24
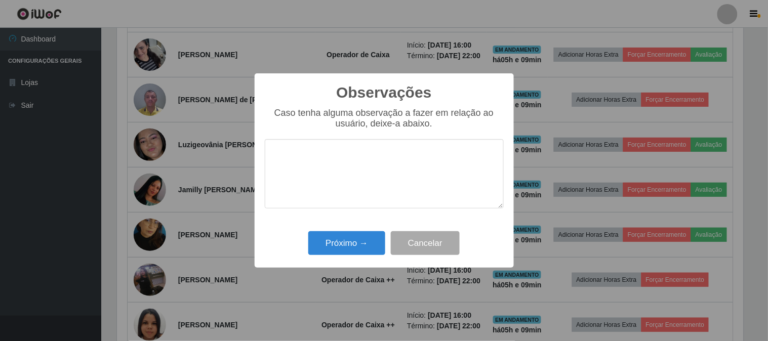
click at [400, 167] on textarea at bounding box center [384, 173] width 239 height 69
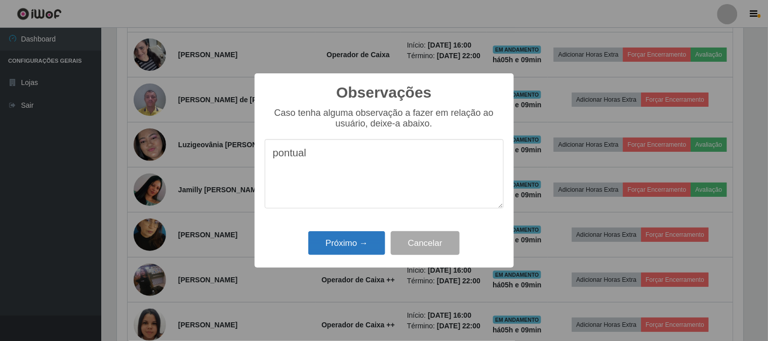
type textarea "pontual"
click at [365, 245] on button "Próximo →" at bounding box center [346, 243] width 77 height 24
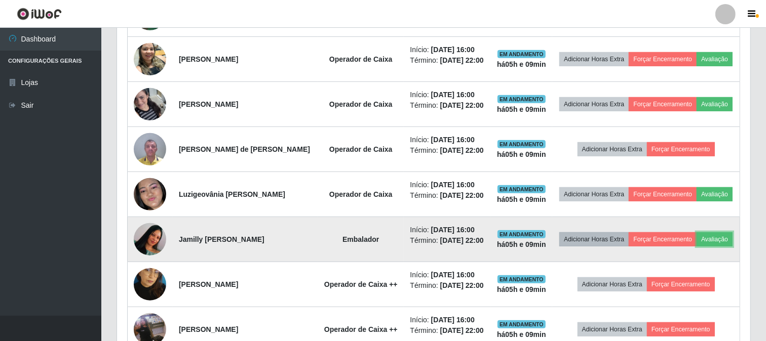
scroll to position [389, 0]
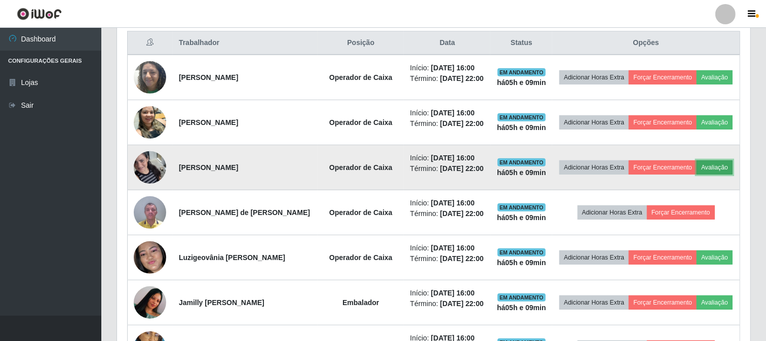
click at [696, 175] on button "Avaliação" at bounding box center [714, 168] width 36 height 14
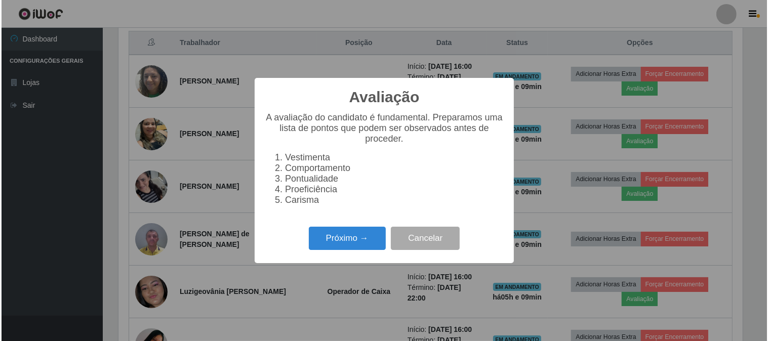
scroll to position [210, 626]
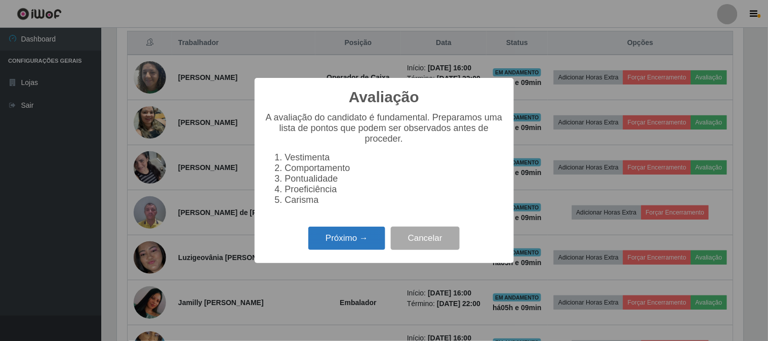
click at [351, 241] on button "Próximo →" at bounding box center [346, 239] width 77 height 24
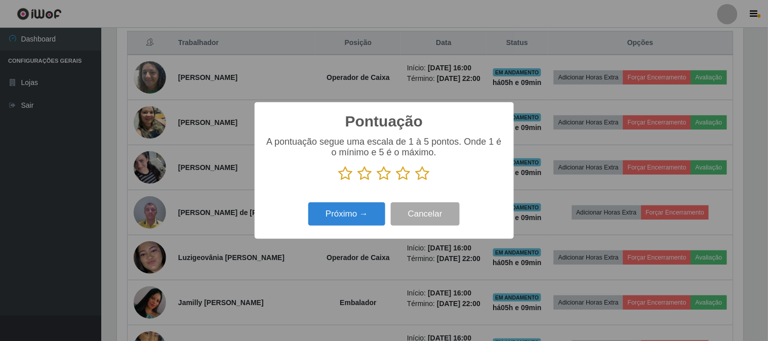
scroll to position [506149, 505732]
click at [419, 174] on icon at bounding box center [423, 173] width 14 height 15
click at [416, 181] on input "radio" at bounding box center [416, 181] width 0 height 0
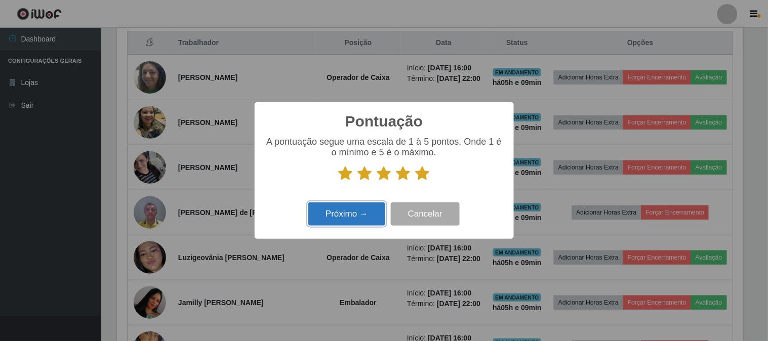
click at [358, 204] on button "Próximo →" at bounding box center [346, 215] width 77 height 24
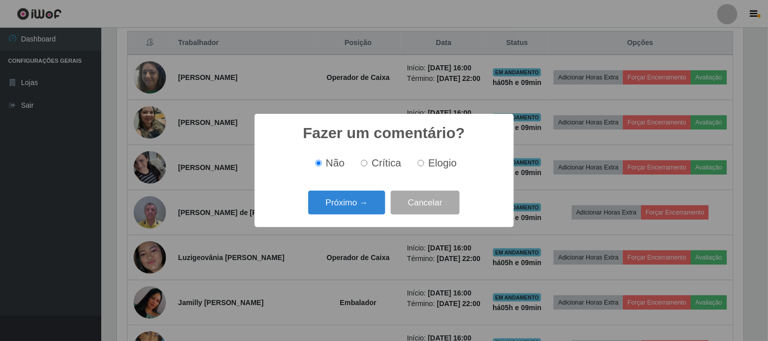
click at [416, 166] on label "Elogio" at bounding box center [435, 163] width 43 height 12
click at [418, 166] on input "Elogio" at bounding box center [421, 163] width 7 height 7
radio input "true"
click at [372, 193] on button "Próximo →" at bounding box center [346, 203] width 77 height 24
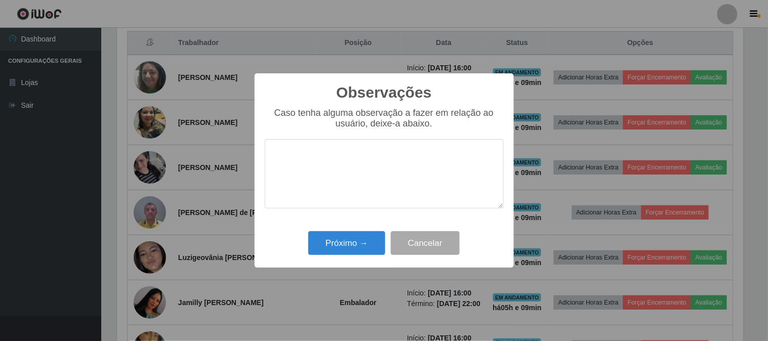
click at [380, 181] on textarea at bounding box center [384, 173] width 239 height 69
type textarea "pontual"
click at [376, 235] on button "Próximo →" at bounding box center [346, 243] width 77 height 24
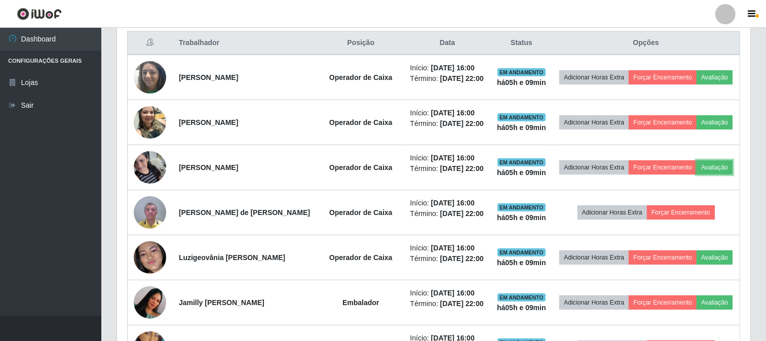
scroll to position [210, 633]
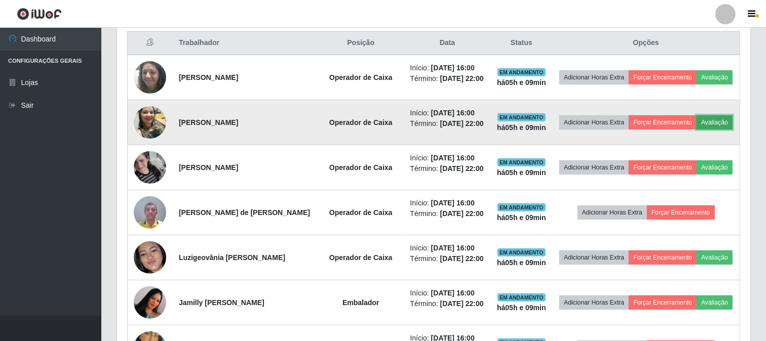
click at [696, 130] on button "Avaliação" at bounding box center [714, 122] width 36 height 14
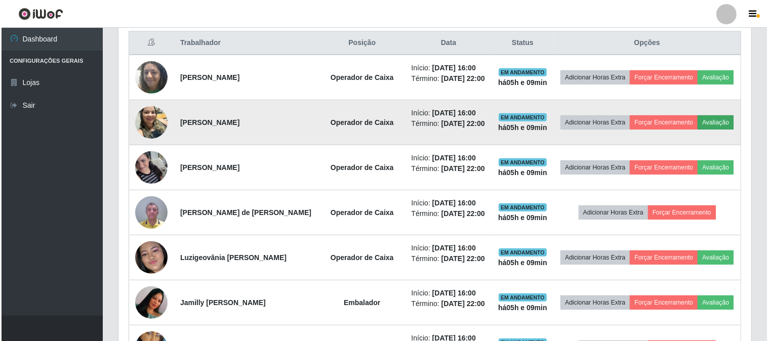
scroll to position [210, 626]
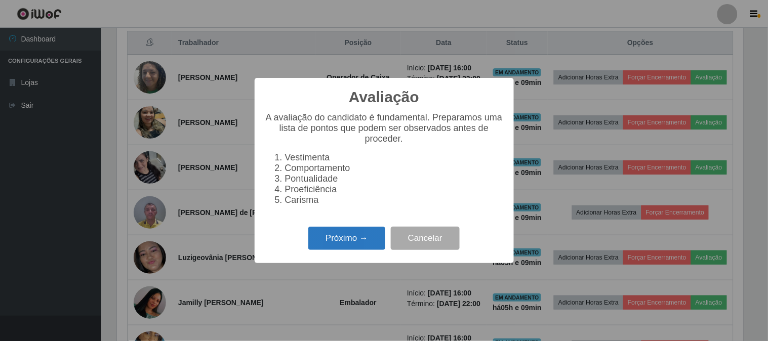
click at [354, 249] on button "Próximo →" at bounding box center [346, 239] width 77 height 24
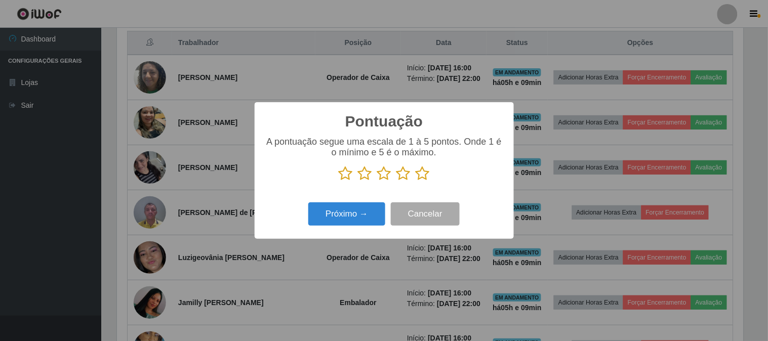
click at [422, 176] on icon at bounding box center [423, 173] width 14 height 15
click at [416, 181] on input "radio" at bounding box center [416, 181] width 0 height 0
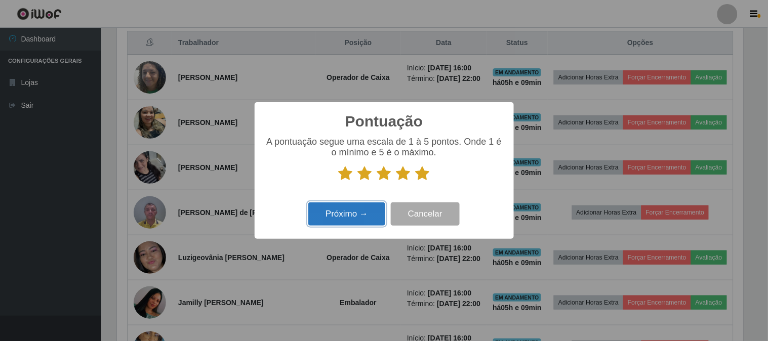
click at [371, 224] on button "Próximo →" at bounding box center [346, 215] width 77 height 24
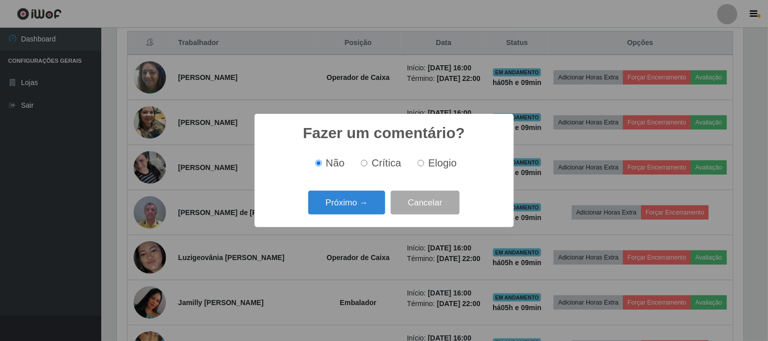
click at [420, 165] on input "Elogio" at bounding box center [421, 163] width 7 height 7
radio input "true"
click at [346, 194] on button "Próximo →" at bounding box center [346, 203] width 77 height 24
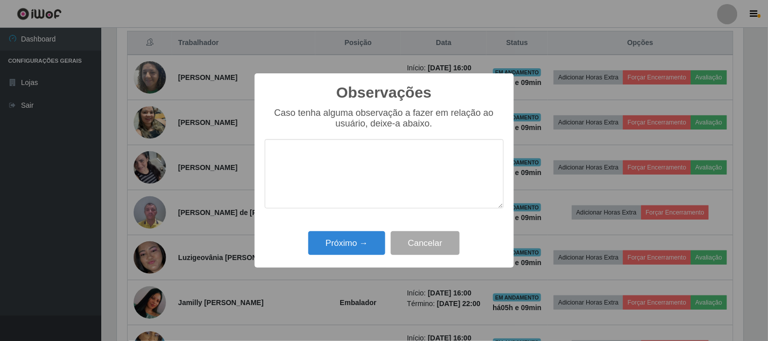
click at [343, 182] on textarea at bounding box center [384, 173] width 239 height 69
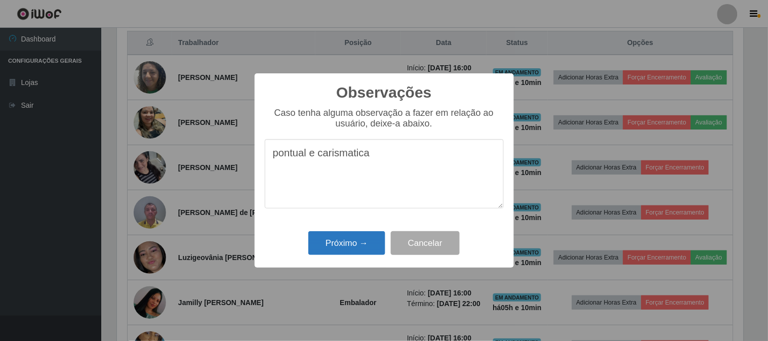
type textarea "pontual e carismatica"
click at [357, 234] on button "Próximo →" at bounding box center [346, 243] width 77 height 24
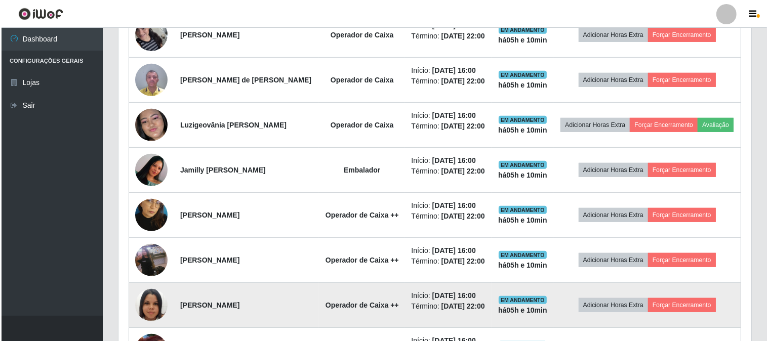
scroll to position [502, 0]
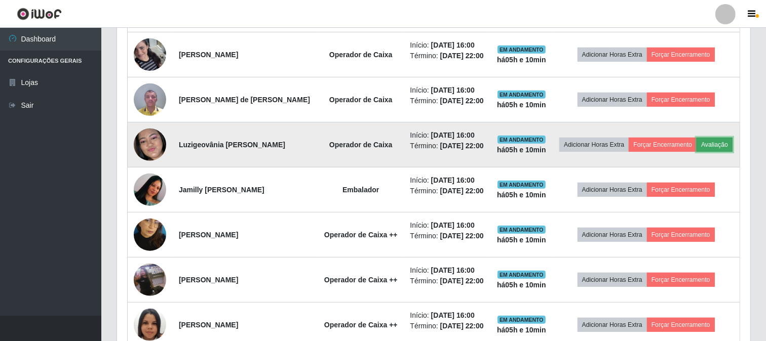
click at [696, 152] on button "Avaliação" at bounding box center [714, 145] width 36 height 14
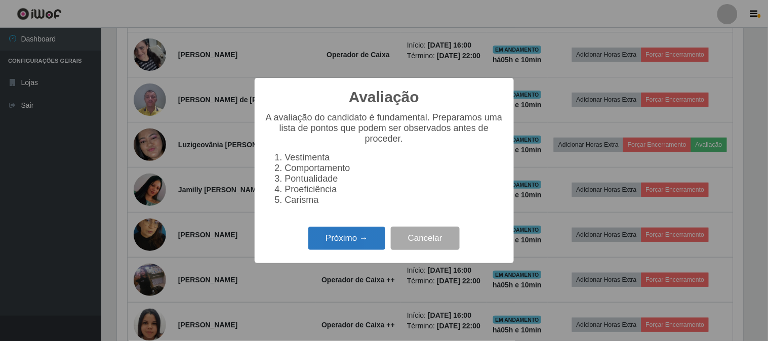
click at [350, 238] on button "Próximo →" at bounding box center [346, 239] width 77 height 24
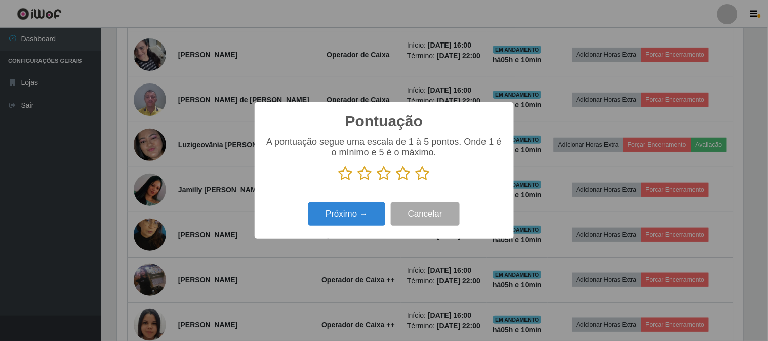
click at [426, 174] on icon at bounding box center [423, 173] width 14 height 15
click at [416, 181] on input "radio" at bounding box center [416, 181] width 0 height 0
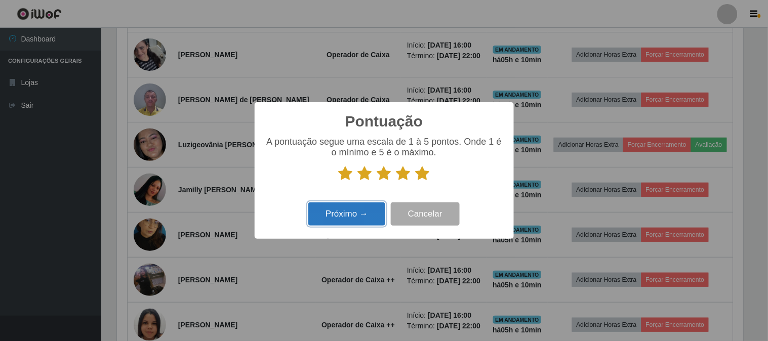
click at [348, 215] on button "Próximo →" at bounding box center [346, 215] width 77 height 24
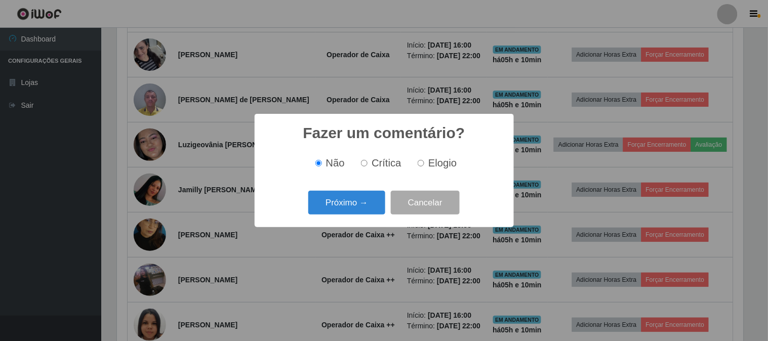
click at [424, 164] on label "Elogio" at bounding box center [435, 163] width 43 height 12
click at [424, 164] on input "Elogio" at bounding box center [421, 163] width 7 height 7
radio input "true"
click at [348, 195] on button "Próximo →" at bounding box center [346, 203] width 77 height 24
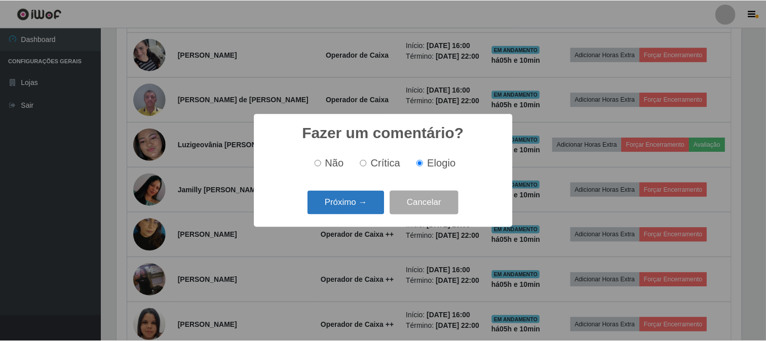
scroll to position [506149, 505732]
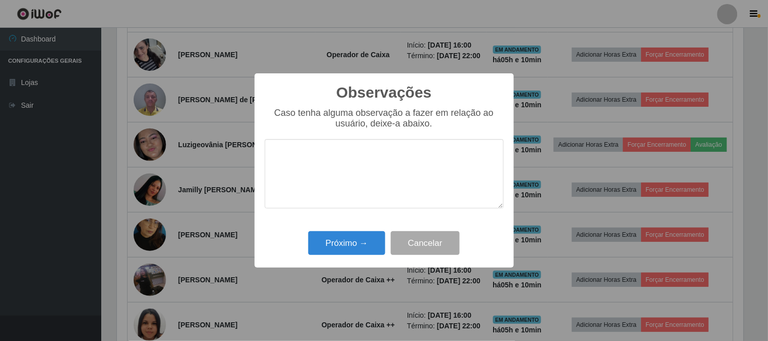
click at [347, 142] on textarea at bounding box center [384, 173] width 239 height 69
type textarea "c"
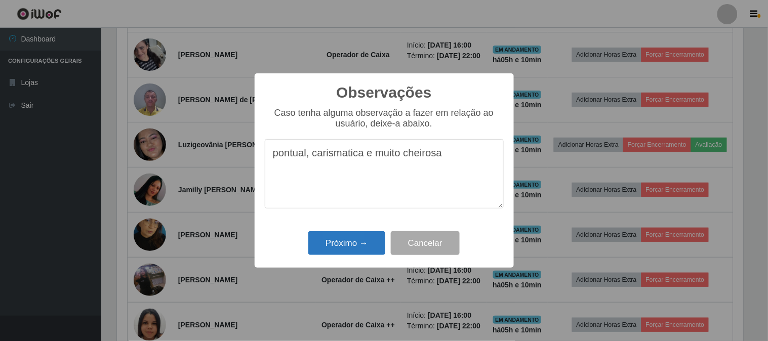
type textarea "pontual, carismatica e muito cheirosa"
click at [364, 241] on button "Próximo →" at bounding box center [346, 243] width 77 height 24
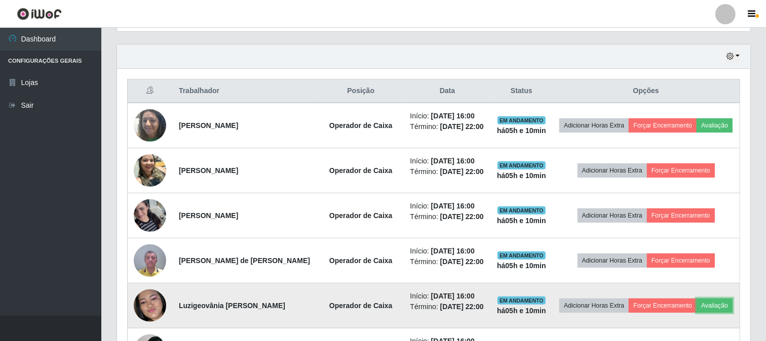
scroll to position [333, 0]
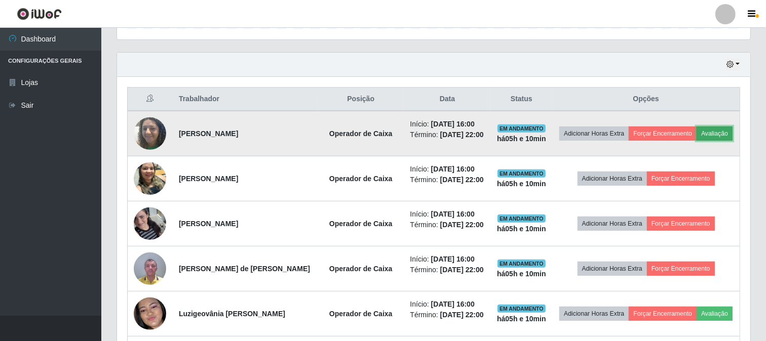
click at [696, 141] on button "Avaliação" at bounding box center [714, 134] width 36 height 14
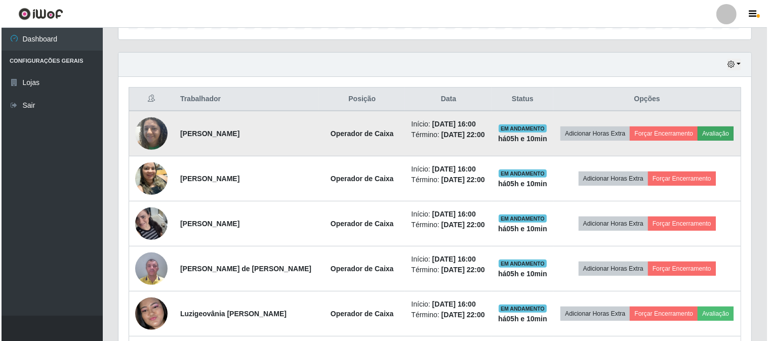
scroll to position [210, 626]
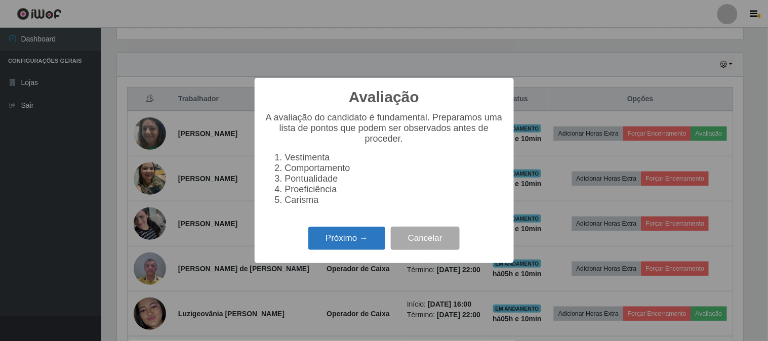
click at [331, 246] on button "Próximo →" at bounding box center [346, 239] width 77 height 24
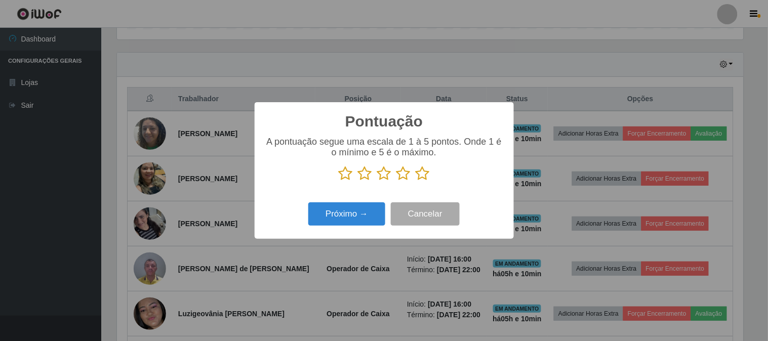
scroll to position [506149, 505732]
click at [419, 176] on icon at bounding box center [423, 173] width 14 height 15
click at [416, 181] on input "radio" at bounding box center [416, 181] width 0 height 0
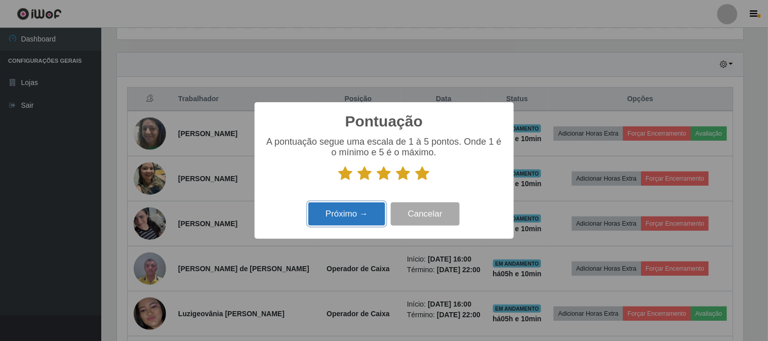
click at [353, 218] on button "Próximo →" at bounding box center [346, 215] width 77 height 24
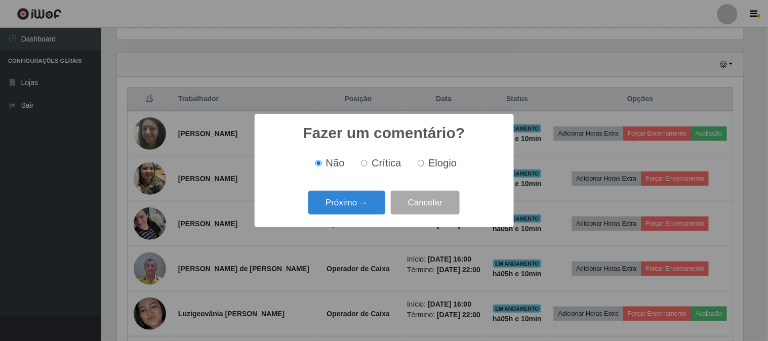
click at [367, 166] on input "Crítica" at bounding box center [364, 163] width 7 height 7
radio input "true"
click at [432, 163] on span "Elogio" at bounding box center [442, 162] width 28 height 11
click at [424, 163] on input "Elogio" at bounding box center [421, 163] width 7 height 7
radio input "true"
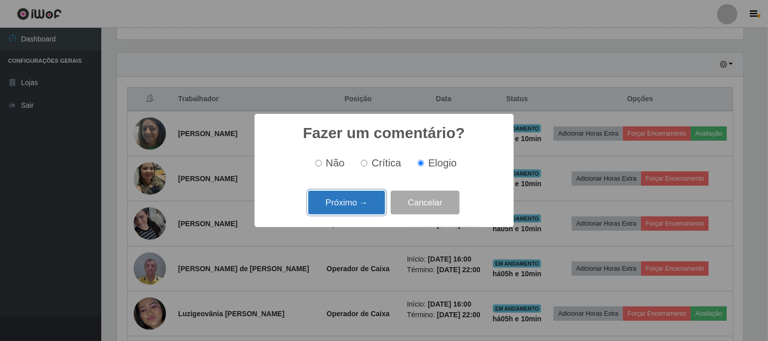
click at [360, 210] on button "Próximo →" at bounding box center [346, 203] width 77 height 24
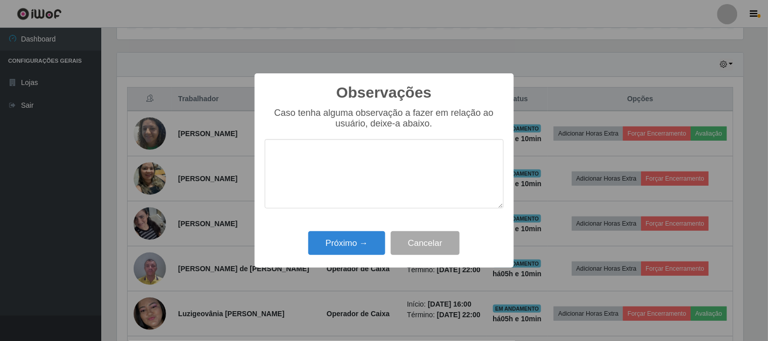
click at [367, 166] on textarea at bounding box center [384, 173] width 239 height 69
type textarea "pontual e agil"
click at [353, 260] on div "Observações × Caso tenha alguma observação a fazer em relação ao usuário, deixe…" at bounding box center [384, 170] width 259 height 195
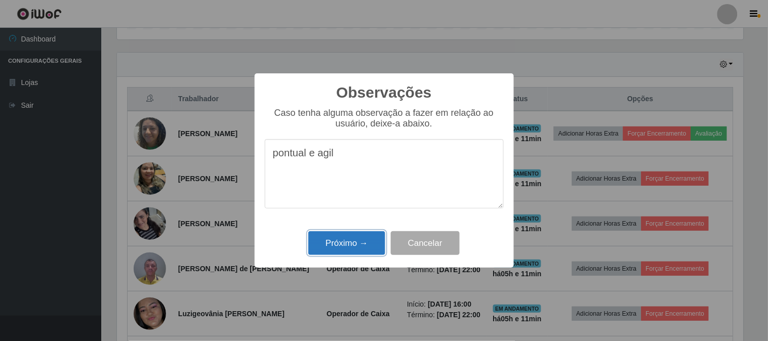
click at [353, 243] on button "Próximo →" at bounding box center [346, 243] width 77 height 24
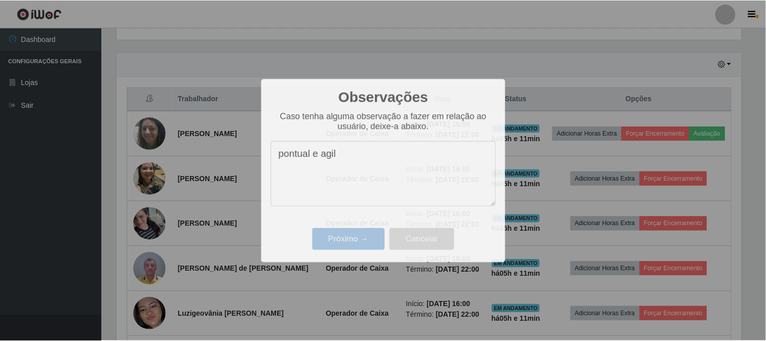
scroll to position [210, 633]
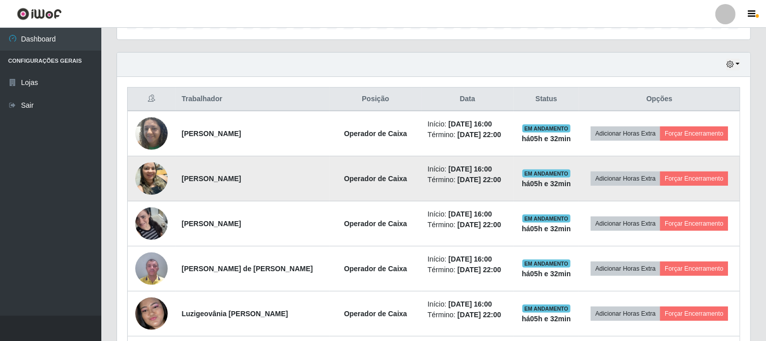
drag, startPoint x: 651, startPoint y: 157, endPoint x: 640, endPoint y: 160, distance: 11.4
click at [646, 157] on td "Adicionar Horas Extra Forçar Encerramento" at bounding box center [659, 178] width 161 height 45
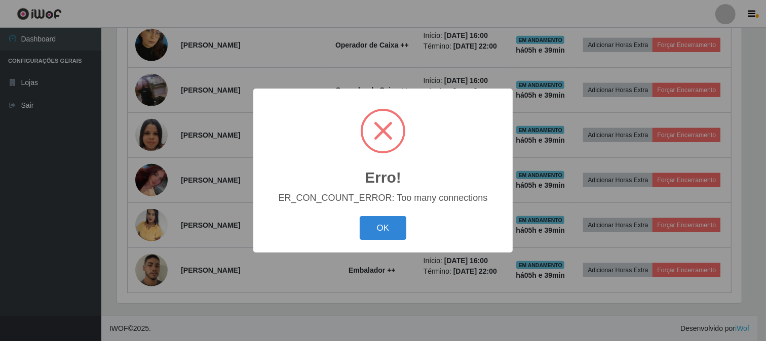
scroll to position [210, 626]
click at [387, 225] on button "OK" at bounding box center [384, 228] width 47 height 24
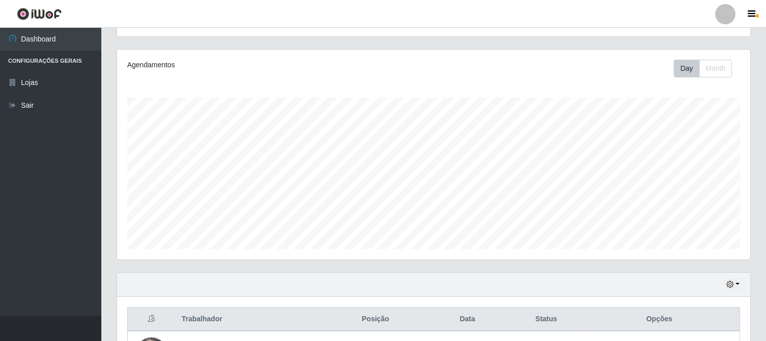
scroll to position [337, 0]
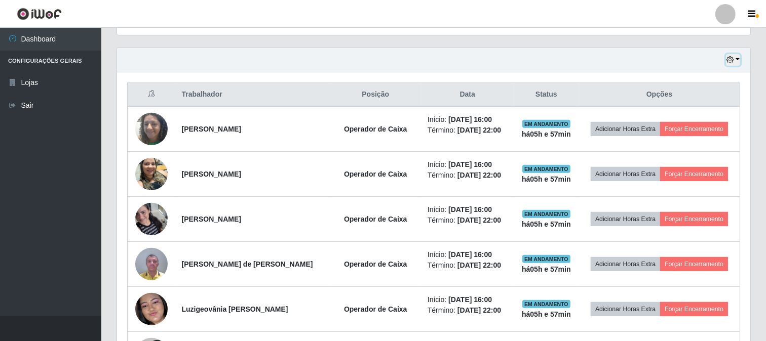
click at [737, 62] on button "button" at bounding box center [733, 60] width 14 height 12
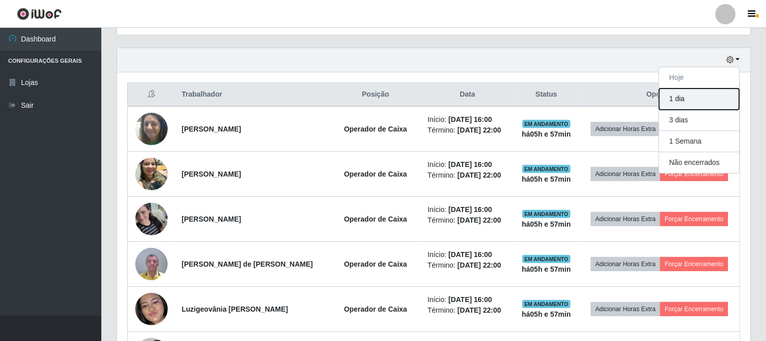
click at [696, 102] on button "1 dia" at bounding box center [699, 99] width 80 height 21
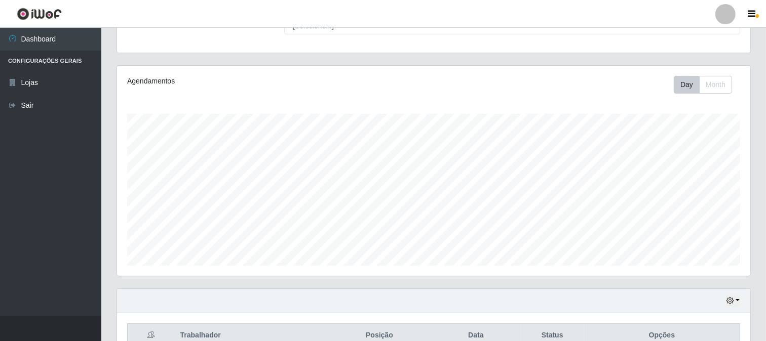
scroll to position [225, 0]
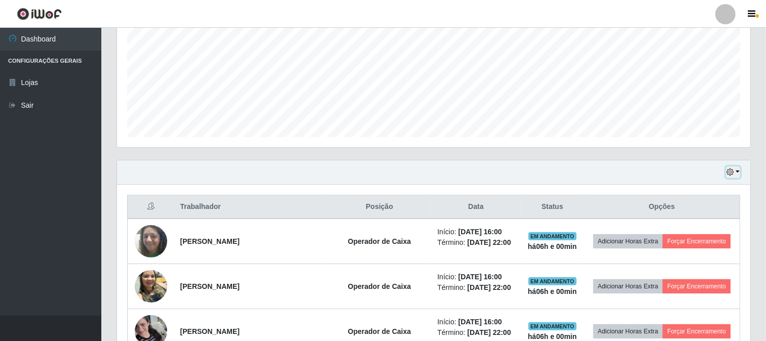
click at [729, 174] on icon "button" at bounding box center [729, 172] width 7 height 7
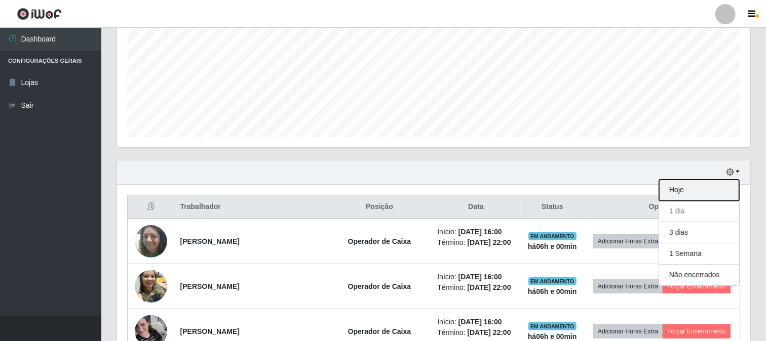
click at [694, 189] on button "Hoje" at bounding box center [699, 190] width 80 height 21
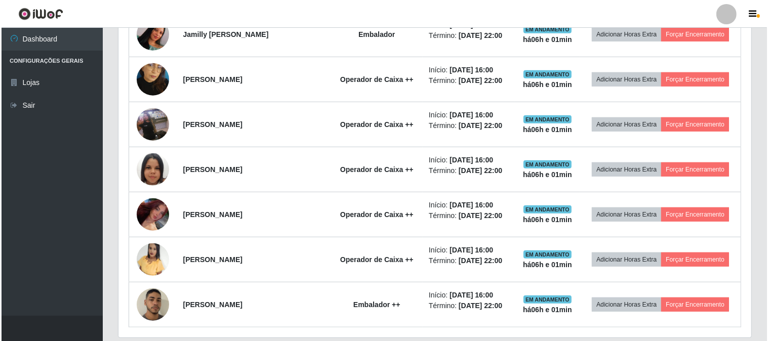
scroll to position [675, 0]
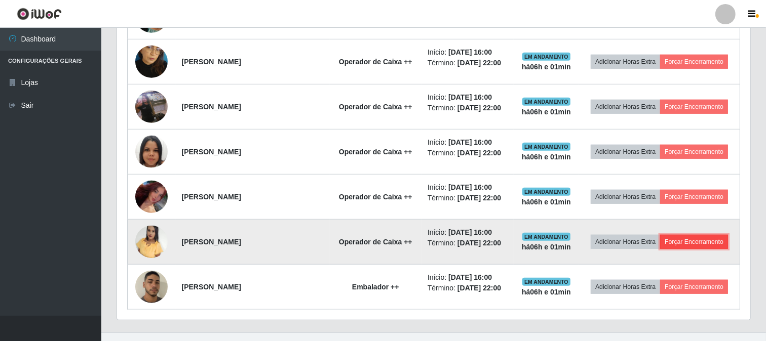
click at [712, 243] on button "Forçar Encerramento" at bounding box center [694, 242] width 68 height 14
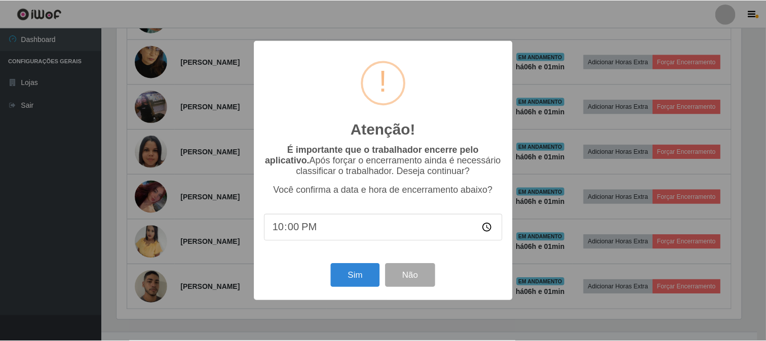
scroll to position [210, 626]
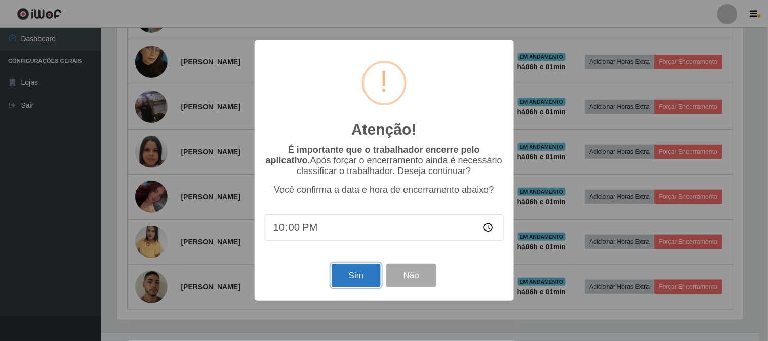
click at [345, 281] on button "Sim" at bounding box center [356, 276] width 49 height 24
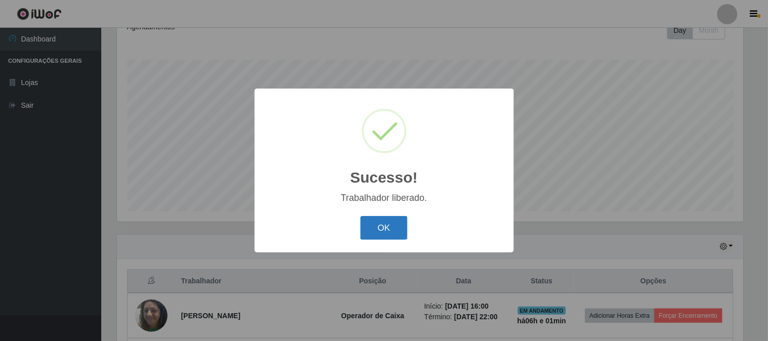
click at [364, 228] on button "OK" at bounding box center [384, 228] width 47 height 24
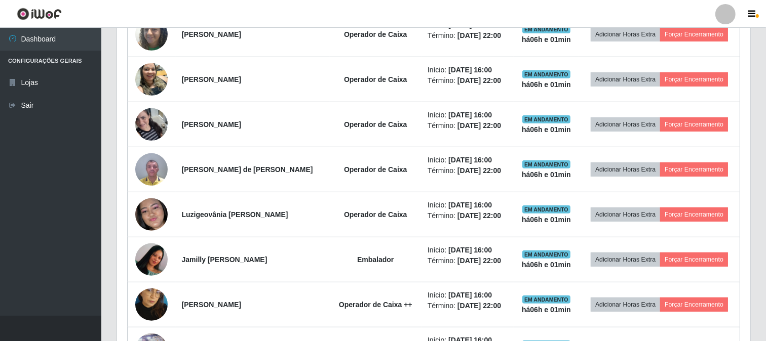
scroll to position [601, 0]
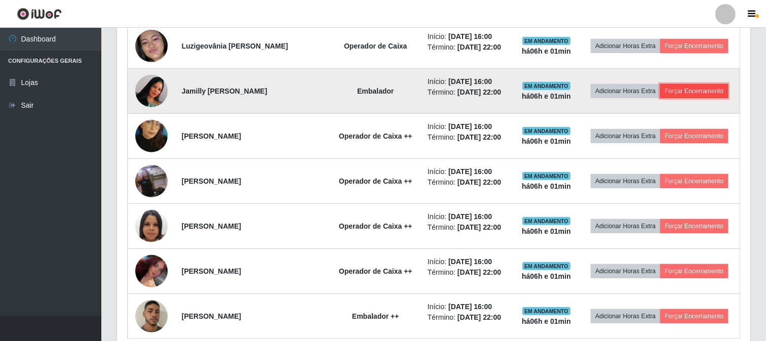
click at [706, 95] on button "Forçar Encerramento" at bounding box center [694, 91] width 68 height 14
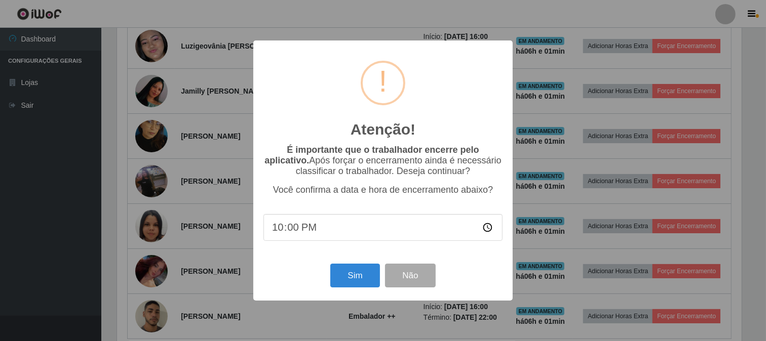
scroll to position [210, 626]
click at [340, 277] on button "Sim" at bounding box center [356, 276] width 49 height 24
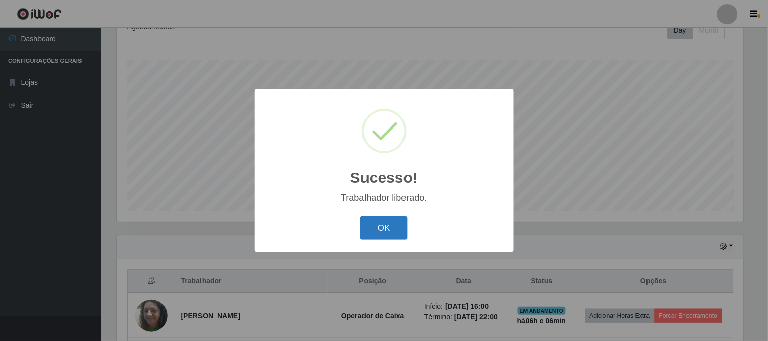
click at [395, 226] on button "OK" at bounding box center [384, 228] width 47 height 24
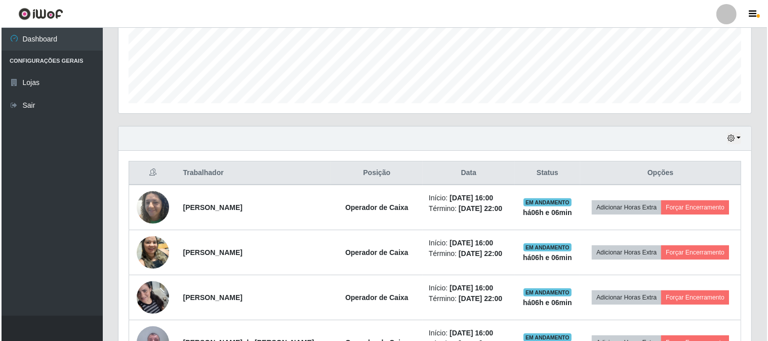
scroll to position [263, 0]
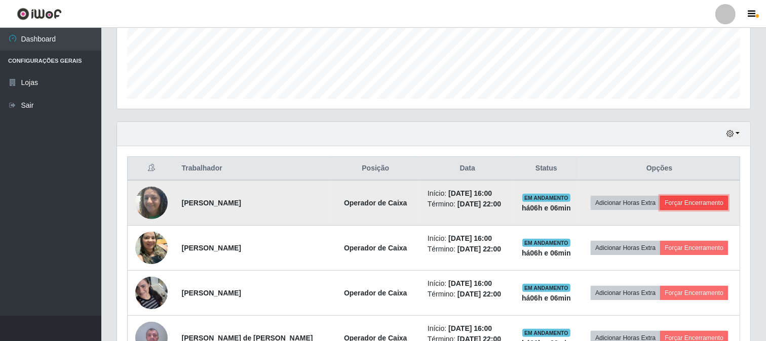
click at [712, 202] on button "Forçar Encerramento" at bounding box center [694, 203] width 68 height 14
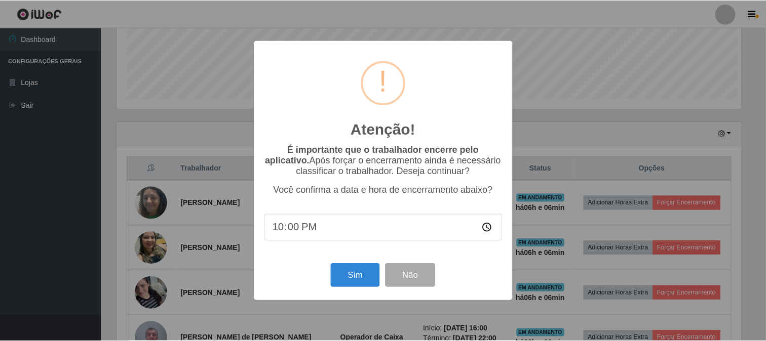
scroll to position [210, 626]
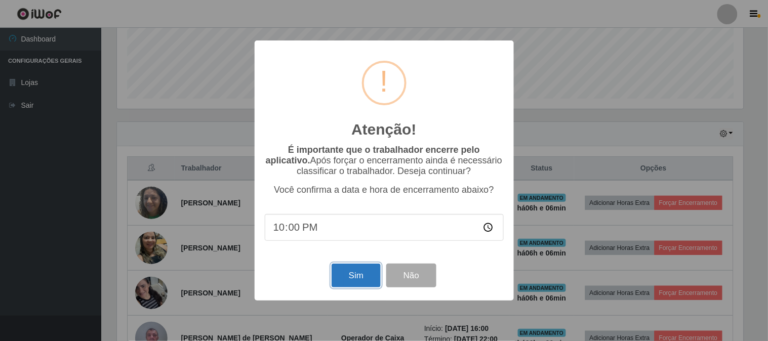
click at [338, 280] on button "Sim" at bounding box center [356, 276] width 49 height 24
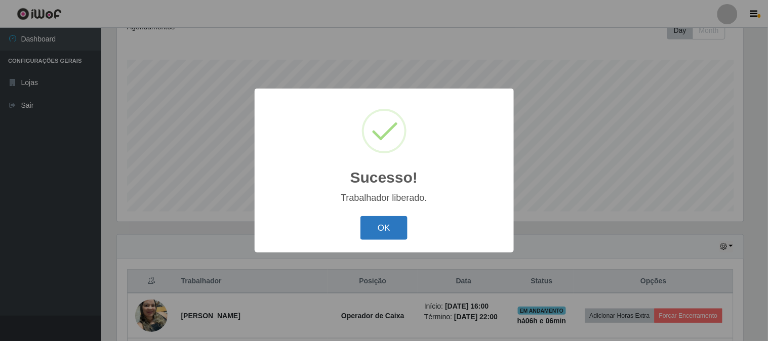
click at [376, 233] on button "OK" at bounding box center [384, 228] width 47 height 24
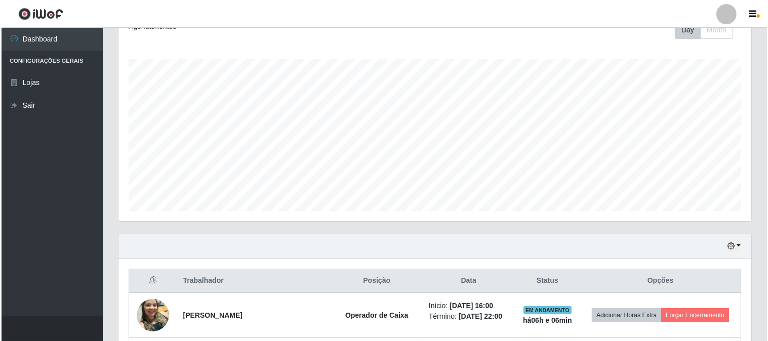
scroll to position [263, 0]
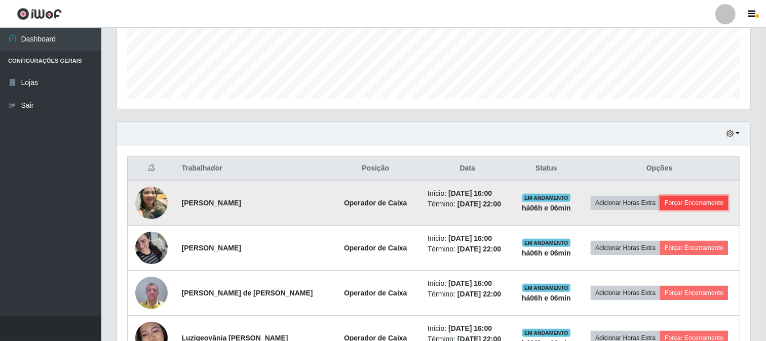
click at [697, 203] on button "Forçar Encerramento" at bounding box center [694, 203] width 68 height 14
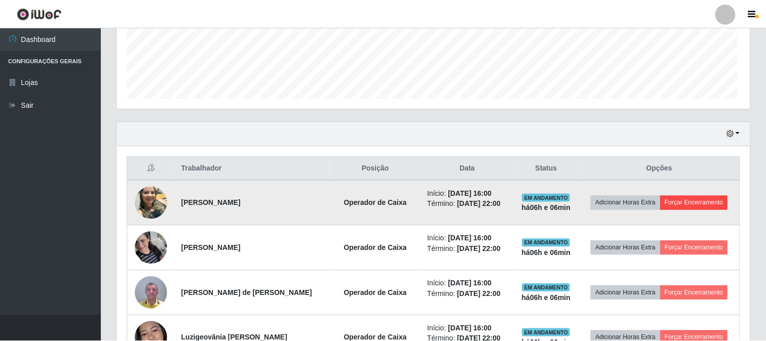
scroll to position [210, 626]
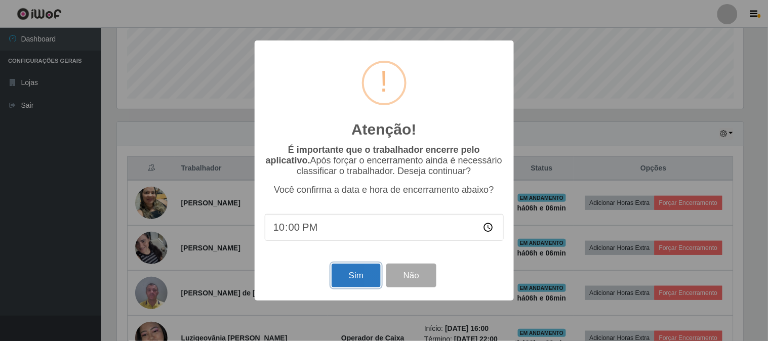
click at [357, 270] on button "Sim" at bounding box center [356, 276] width 49 height 24
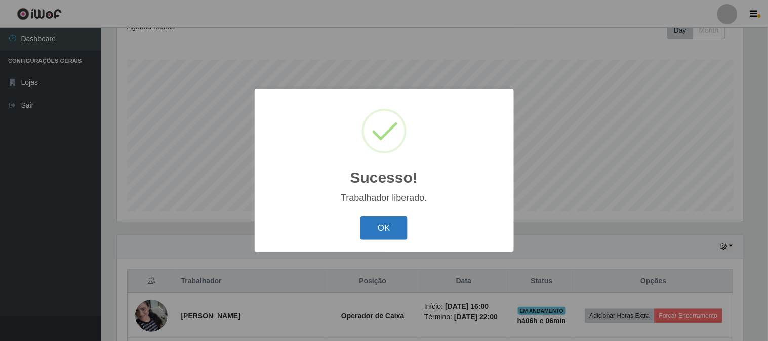
click at [377, 226] on button "OK" at bounding box center [384, 228] width 47 height 24
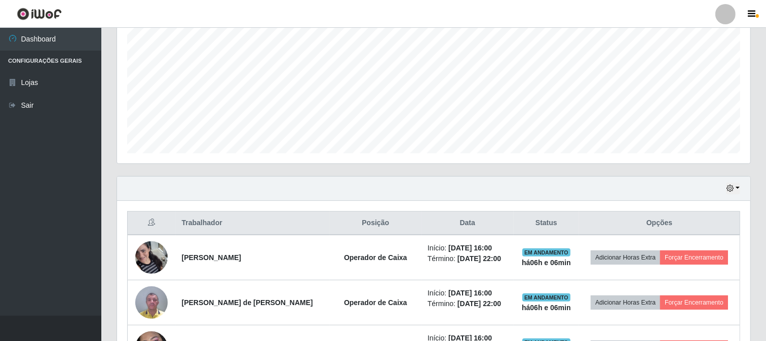
scroll to position [263, 0]
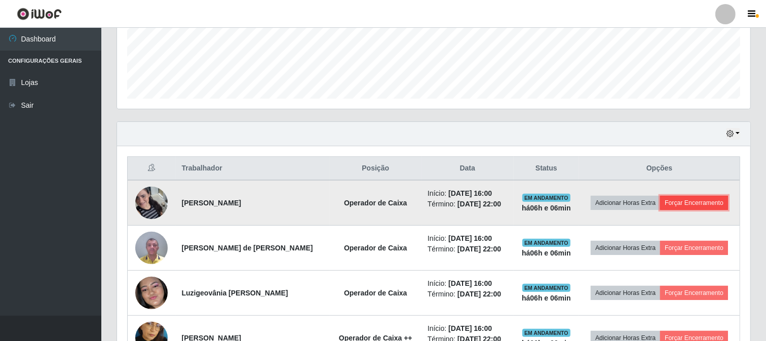
click at [724, 208] on button "Forçar Encerramento" at bounding box center [694, 203] width 68 height 14
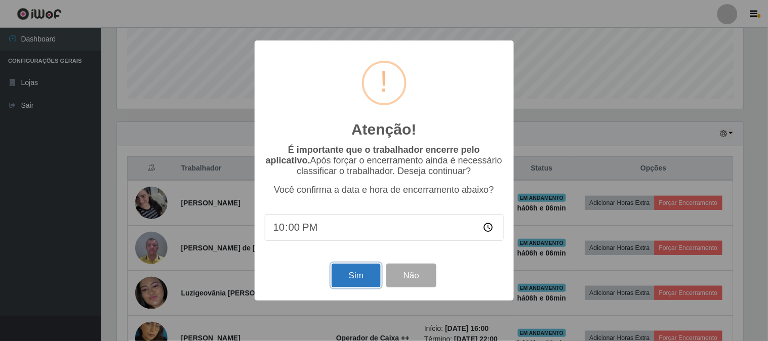
click at [372, 272] on button "Sim" at bounding box center [356, 276] width 49 height 24
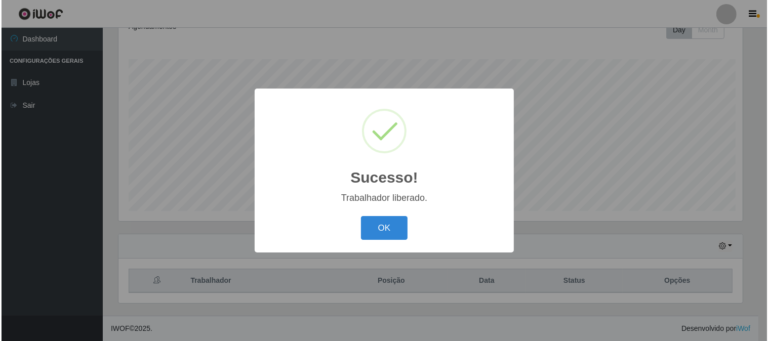
scroll to position [506149, 505732]
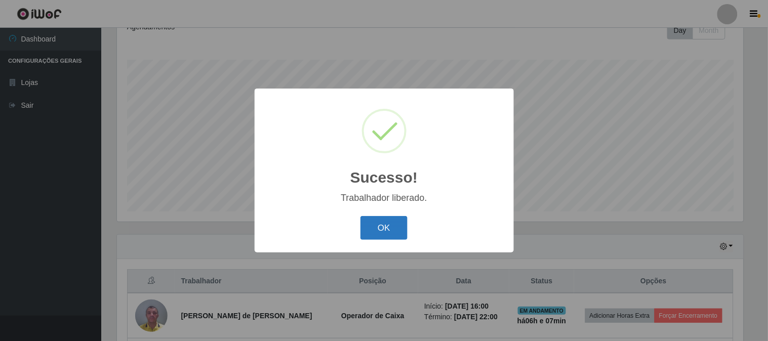
click at [388, 223] on button "OK" at bounding box center [384, 228] width 47 height 24
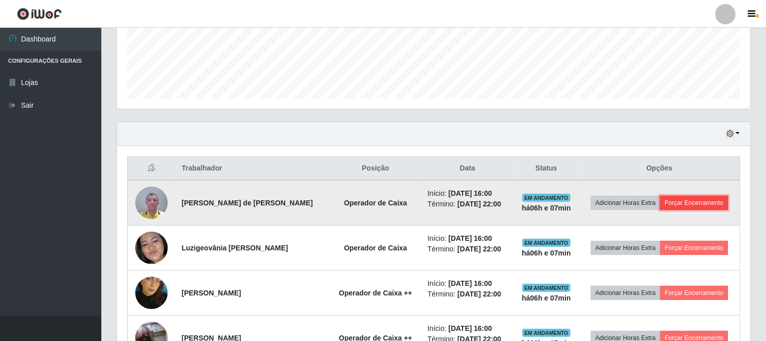
click at [712, 203] on button "Forçar Encerramento" at bounding box center [694, 203] width 68 height 14
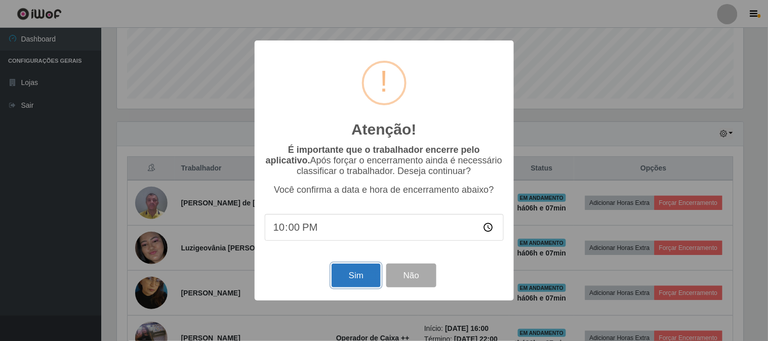
click at [370, 278] on button "Sim" at bounding box center [356, 276] width 49 height 24
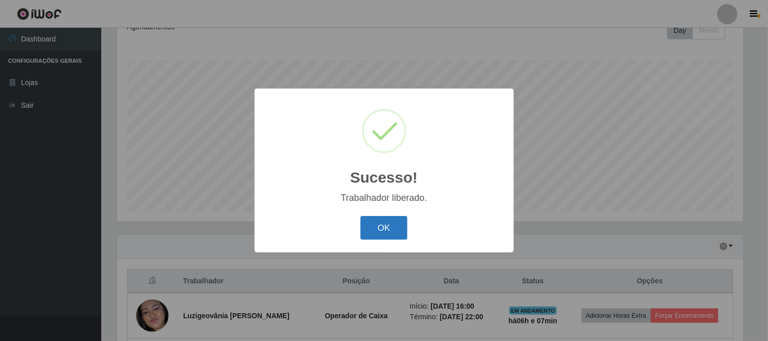
click at [391, 236] on button "OK" at bounding box center [384, 228] width 47 height 24
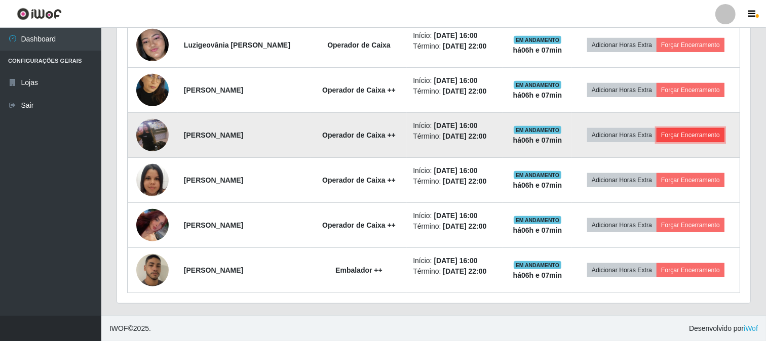
click at [684, 130] on button "Forçar Encerramento" at bounding box center [690, 135] width 68 height 14
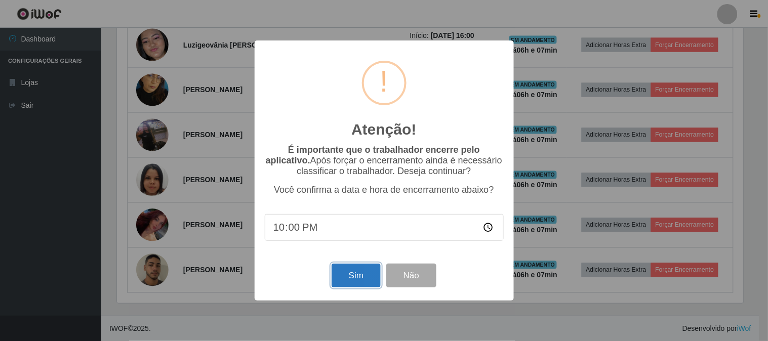
click at [375, 276] on button "Sim" at bounding box center [356, 276] width 49 height 24
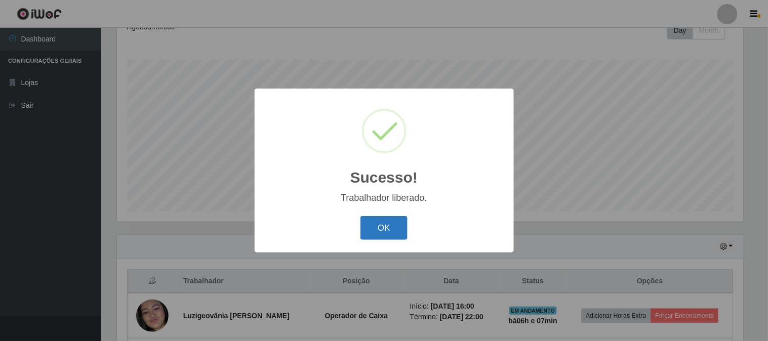
click at [391, 224] on button "OK" at bounding box center [384, 228] width 47 height 24
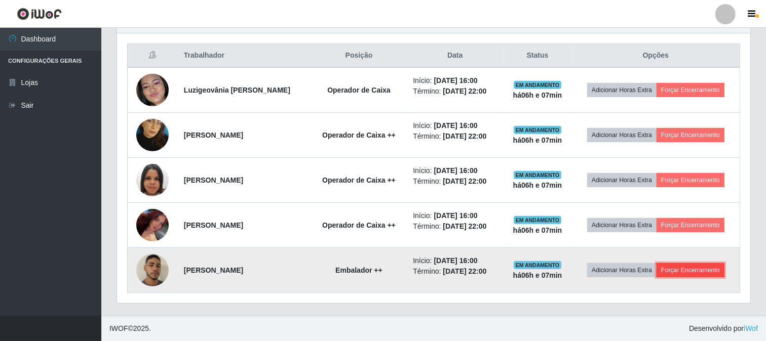
click at [697, 270] on button "Forçar Encerramento" at bounding box center [690, 270] width 68 height 14
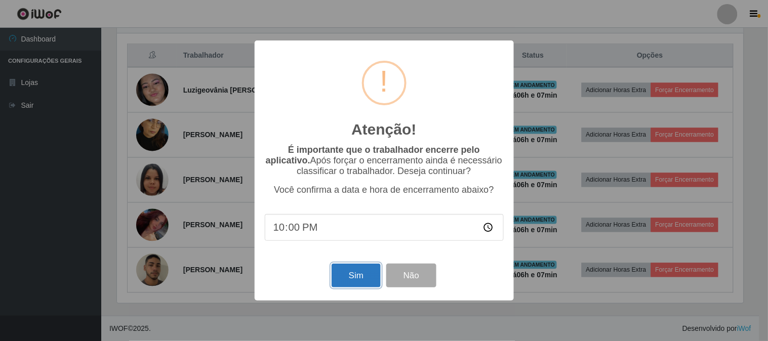
click at [349, 282] on button "Sim" at bounding box center [356, 276] width 49 height 24
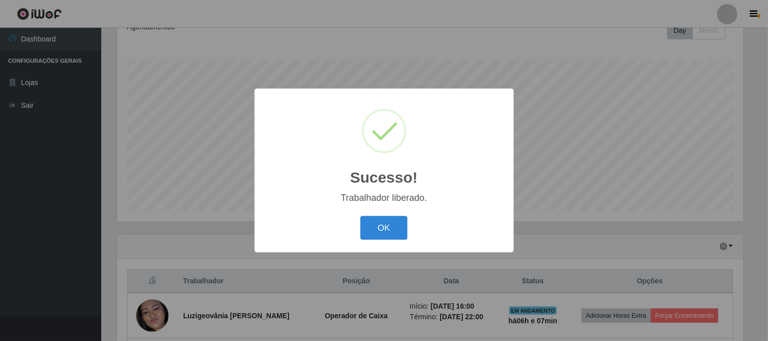
click at [397, 214] on div "OK Cancel" at bounding box center [384, 228] width 239 height 29
click at [395, 216] on div "OK Cancel" at bounding box center [384, 228] width 239 height 29
click at [390, 226] on button "OK" at bounding box center [384, 228] width 47 height 24
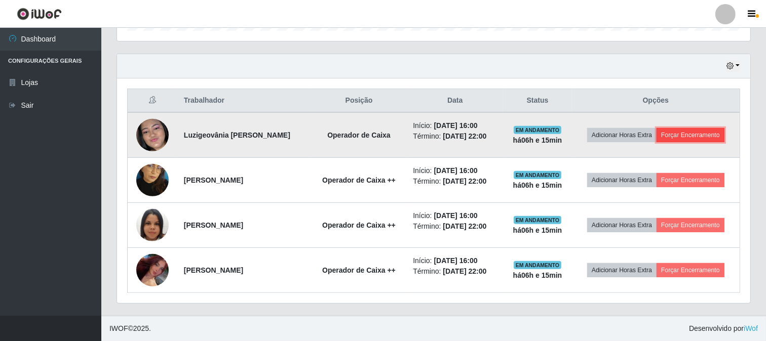
click at [690, 128] on button "Forçar Encerramento" at bounding box center [690, 135] width 68 height 14
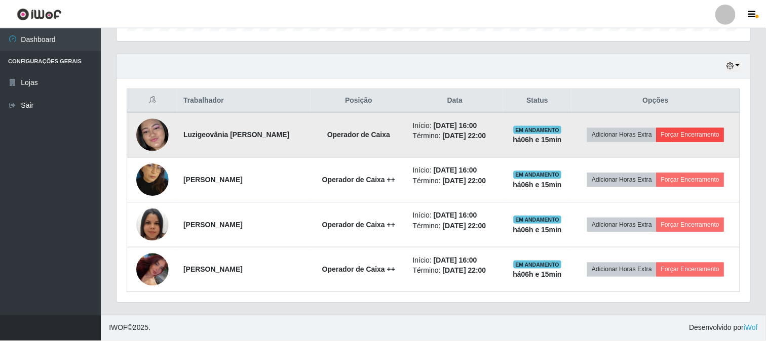
scroll to position [210, 626]
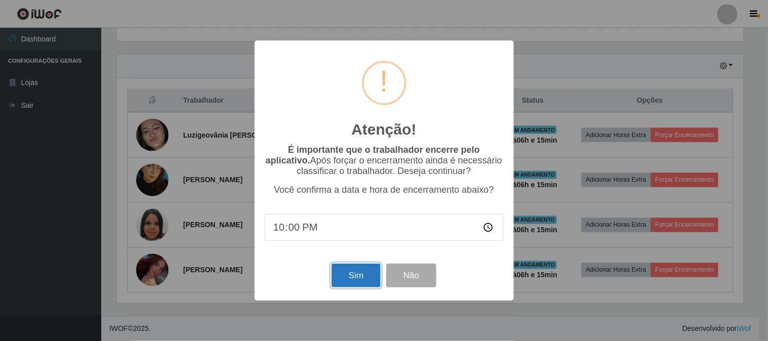
click at [367, 269] on button "Sim" at bounding box center [356, 276] width 49 height 24
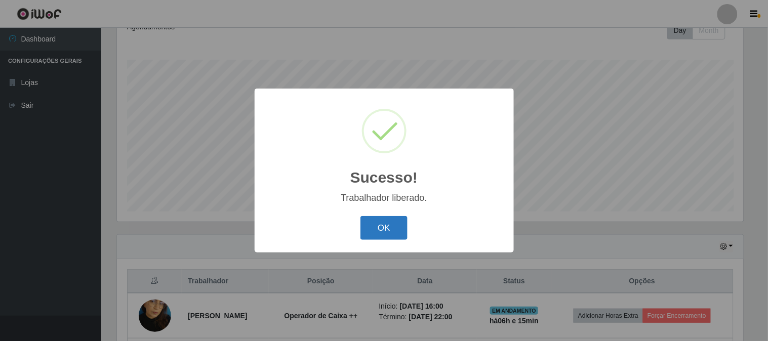
click at [372, 238] on button "OK" at bounding box center [384, 228] width 47 height 24
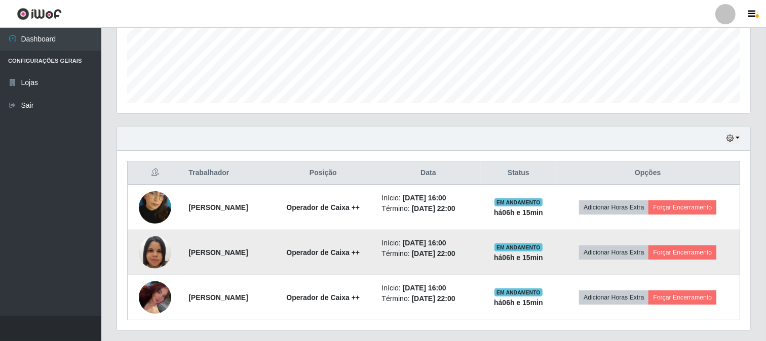
scroll to position [263, 0]
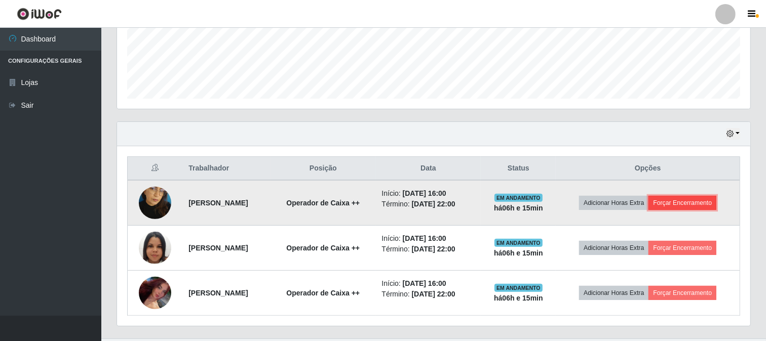
click at [690, 196] on button "Forçar Encerramento" at bounding box center [682, 203] width 68 height 14
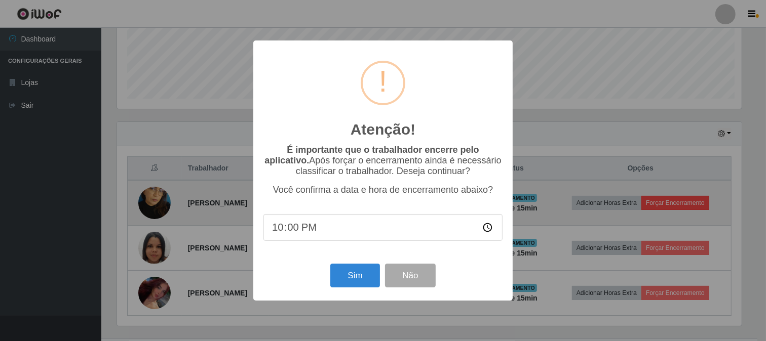
scroll to position [210, 626]
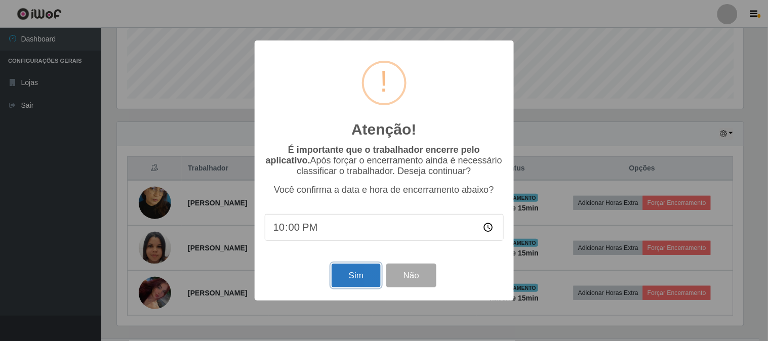
click at [362, 276] on button "Sim" at bounding box center [356, 276] width 49 height 24
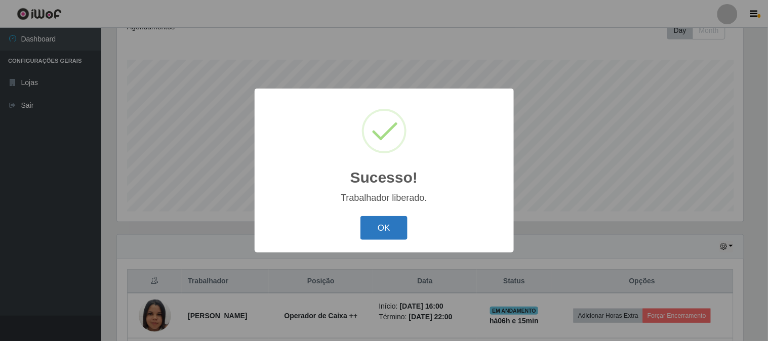
click at [394, 231] on button "OK" at bounding box center [384, 228] width 47 height 24
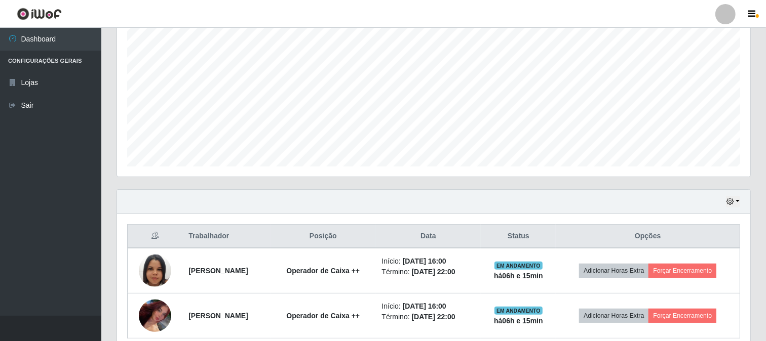
scroll to position [241, 0]
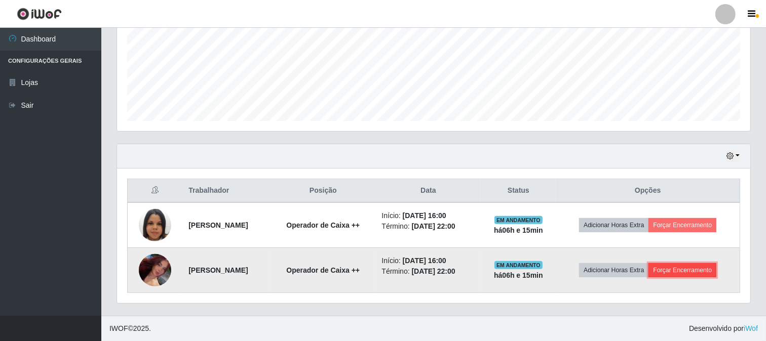
click at [696, 275] on button "Forçar Encerramento" at bounding box center [682, 270] width 68 height 14
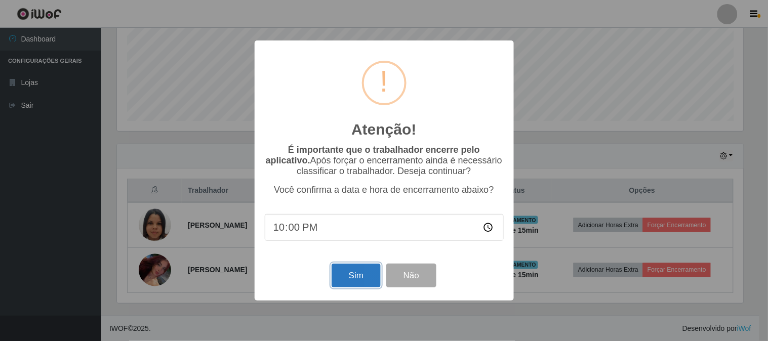
click at [360, 288] on button "Sim" at bounding box center [356, 276] width 49 height 24
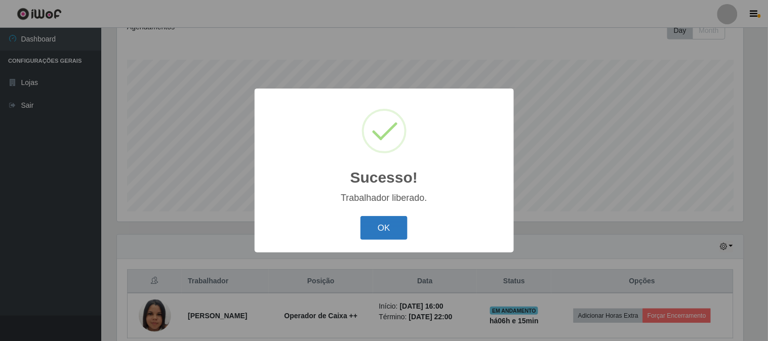
click at [397, 229] on button "OK" at bounding box center [384, 228] width 47 height 24
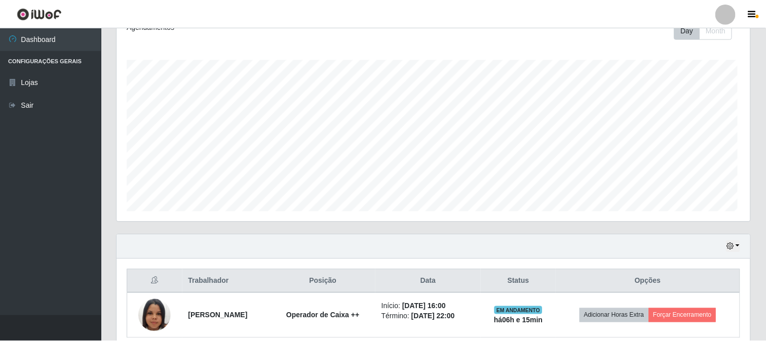
scroll to position [506149, 505726]
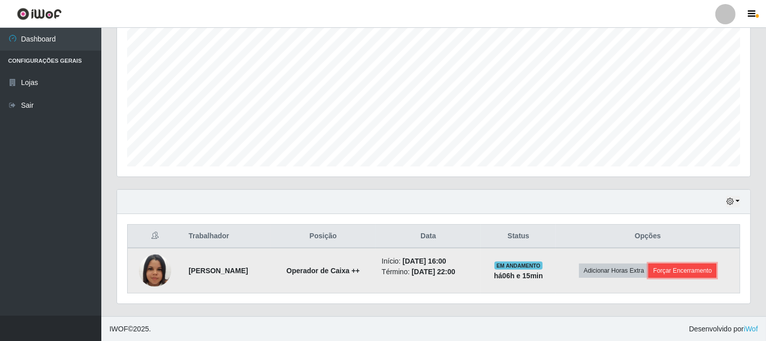
click at [695, 272] on button "Forçar Encerramento" at bounding box center [682, 271] width 68 height 14
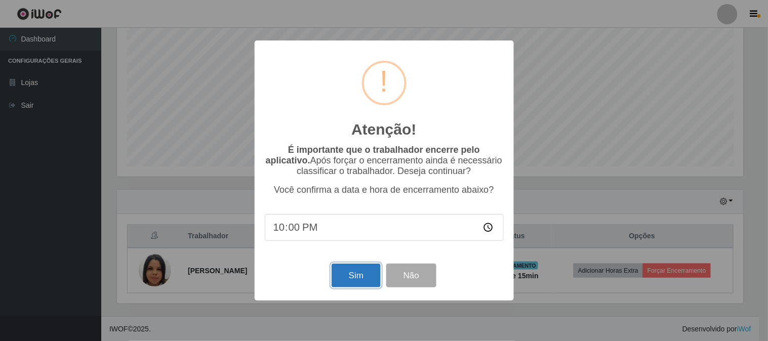
click at [360, 272] on button "Sim" at bounding box center [356, 276] width 49 height 24
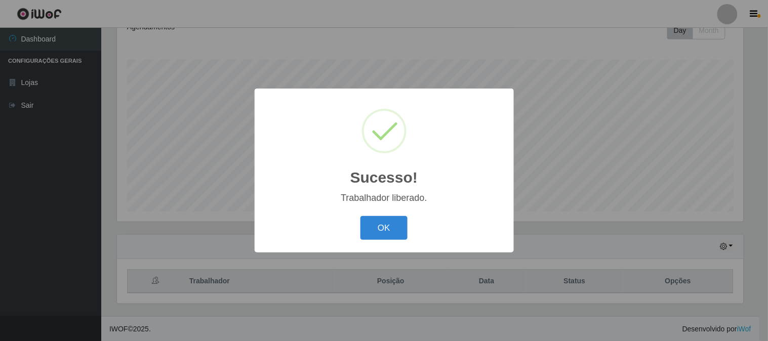
click at [361, 216] on button "OK" at bounding box center [384, 228] width 47 height 24
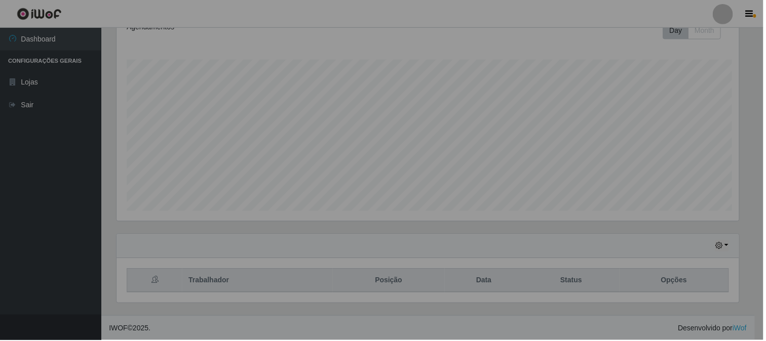
scroll to position [210, 633]
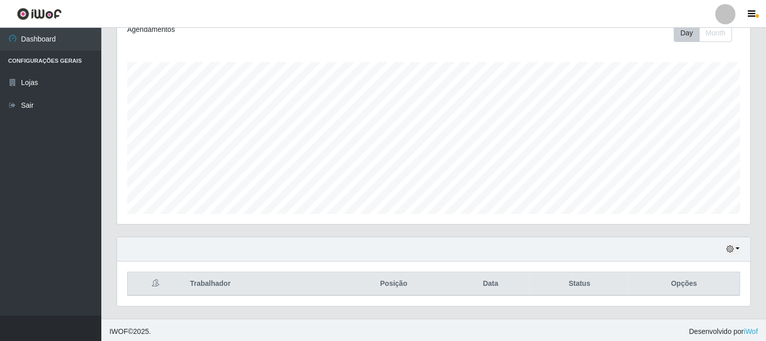
click at [360, 272] on div "Carregando... Buscar Recarregando em 30 segundos... Loja [Selecione...] Queiroz…" at bounding box center [433, 112] width 634 height 414
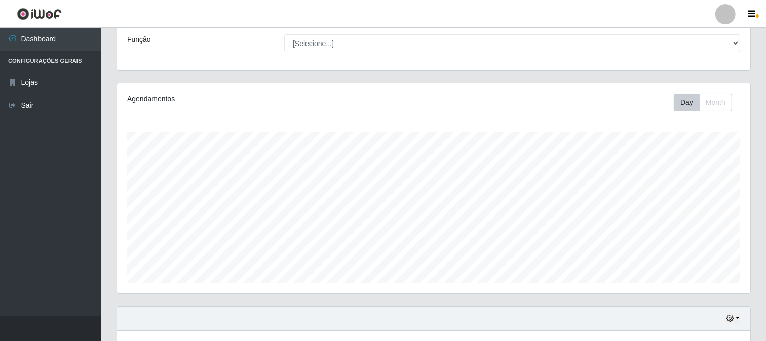
scroll to position [38, 0]
